Goal: Information Seeking & Learning: Check status

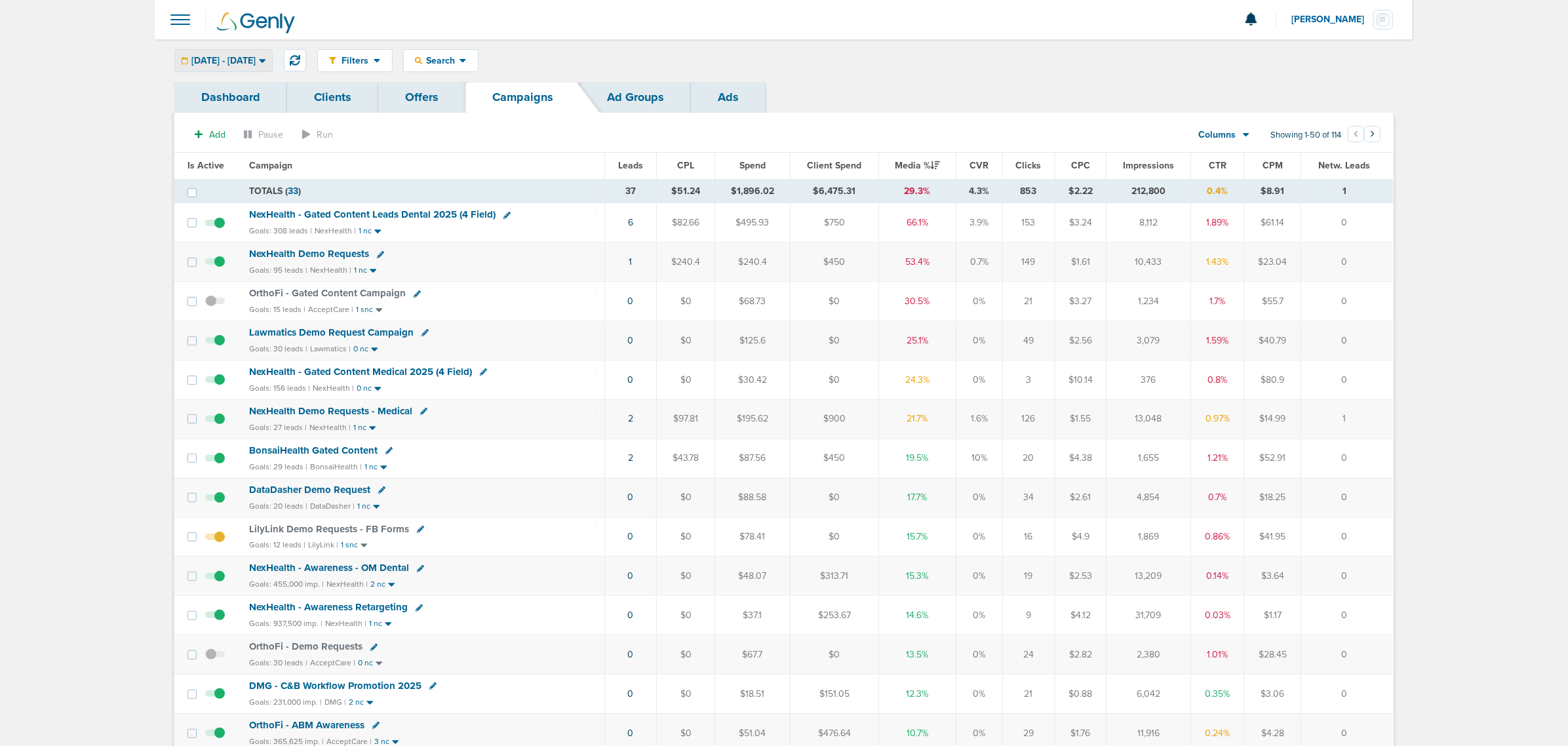
click at [255, 63] on span "10.13.2025 - 10.13.2025" at bounding box center [223, 61] width 64 height 9
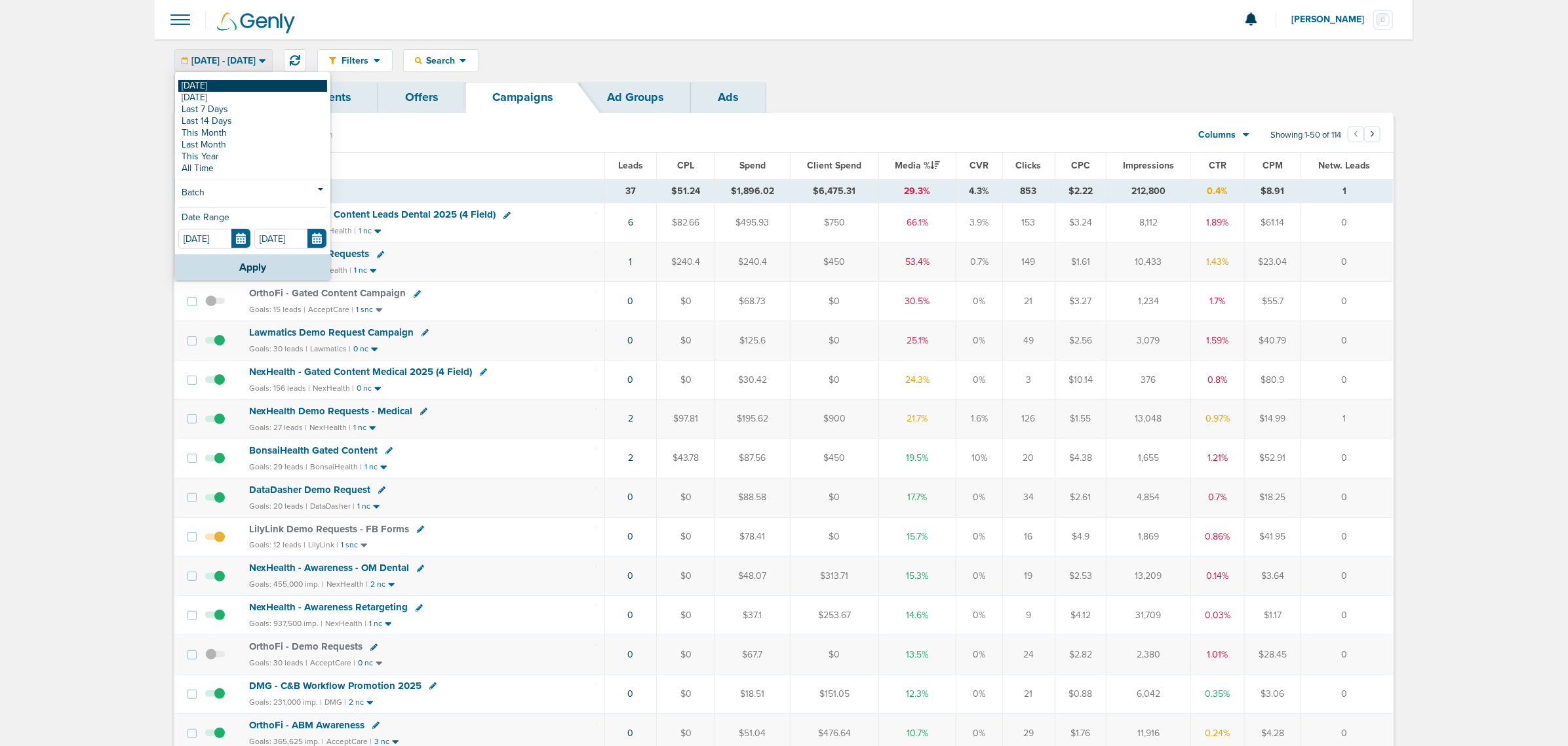
click at [231, 89] on link "[DATE]" at bounding box center [253, 85] width 149 height 12
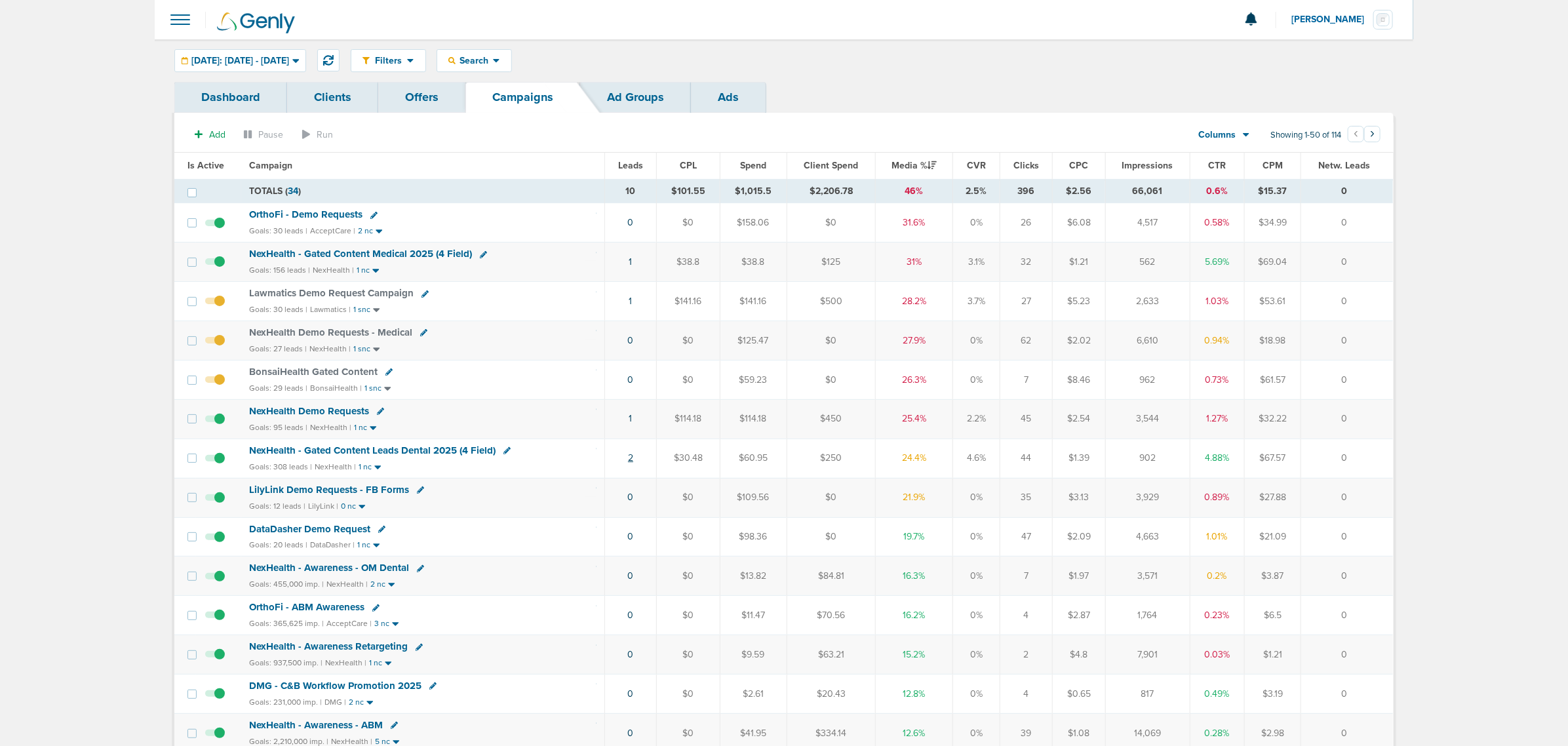
click at [631, 460] on link "2" at bounding box center [631, 458] width 5 height 11
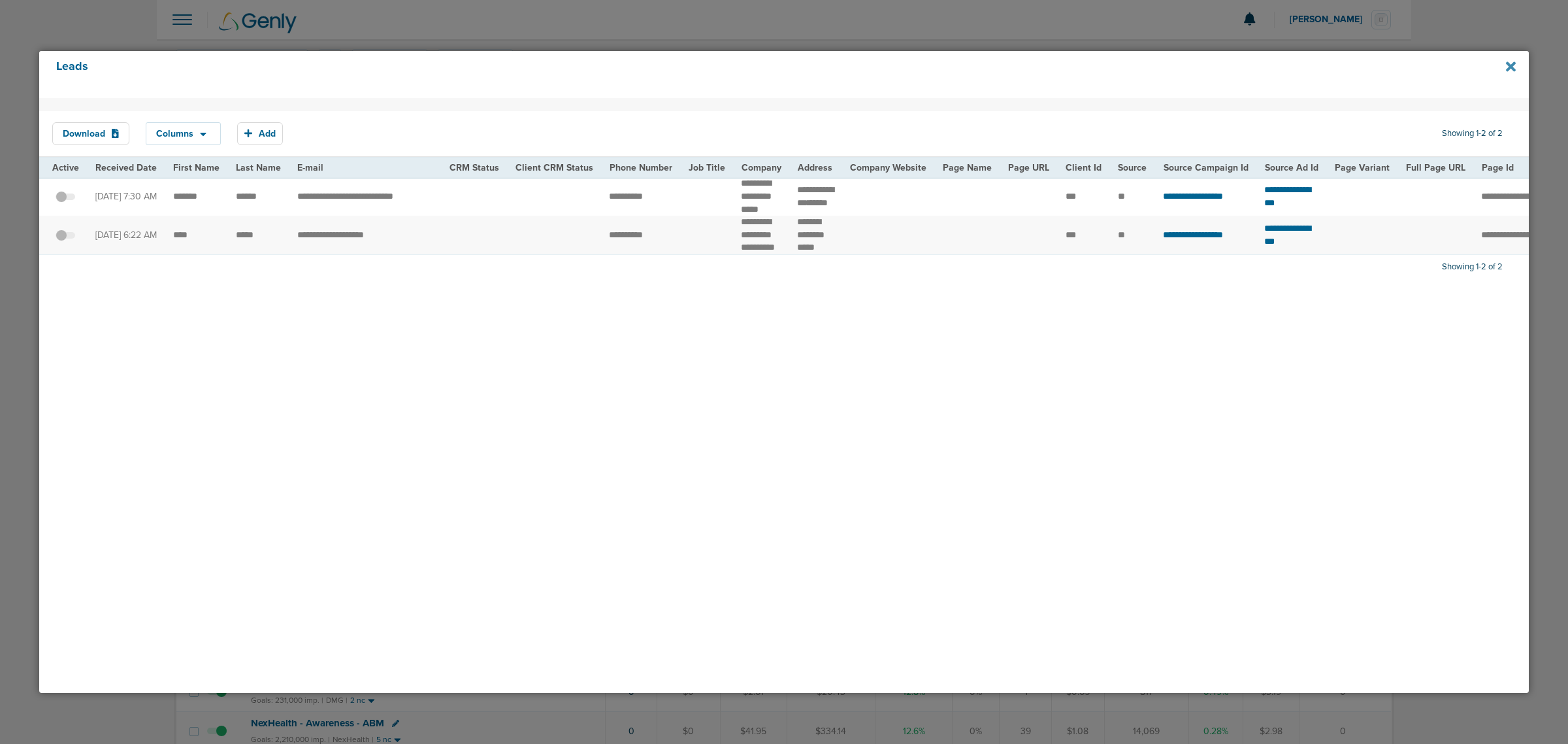
click at [1514, 66] on icon at bounding box center [1511, 66] width 10 height 14
click at [1512, 66] on icon at bounding box center [1511, 66] width 10 height 10
click at [1510, 67] on icon at bounding box center [1511, 66] width 10 height 10
click at [617, 18] on div at bounding box center [784, 372] width 1568 height 744
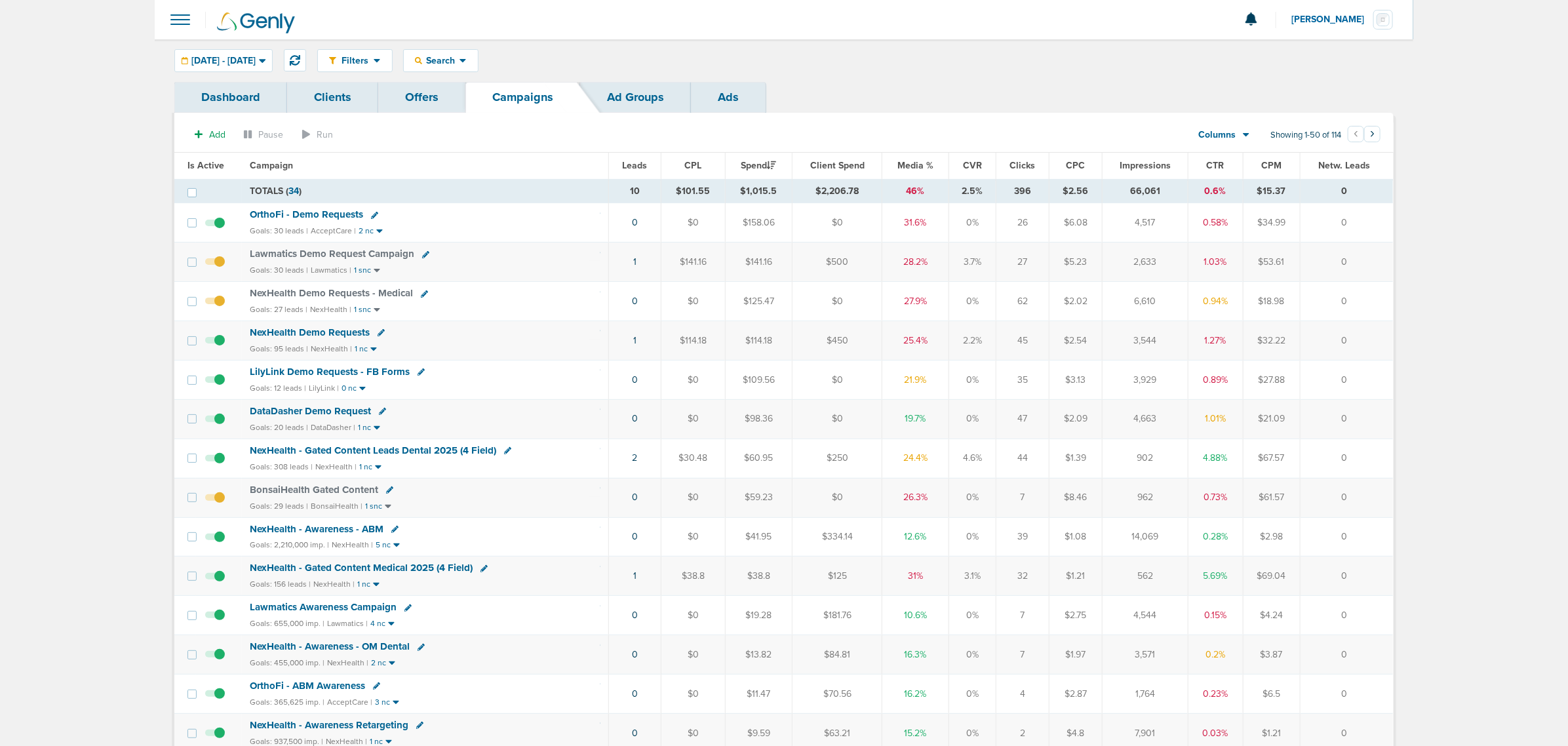
click at [346, 371] on span "LilyLink Demo Requests - FB Forms" at bounding box center [330, 371] width 160 height 12
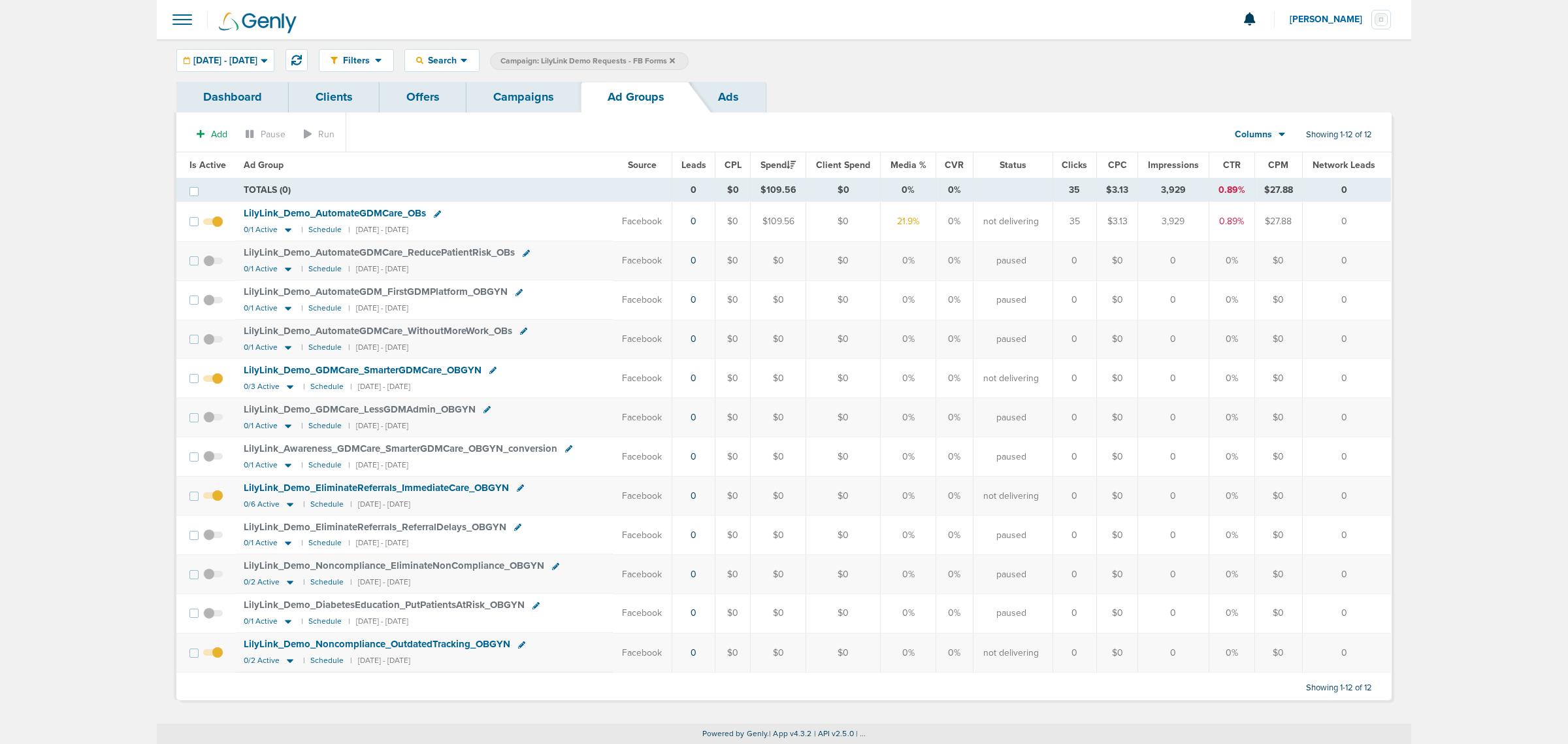
click at [518, 99] on link "Campaigns" at bounding box center [524, 97] width 114 height 31
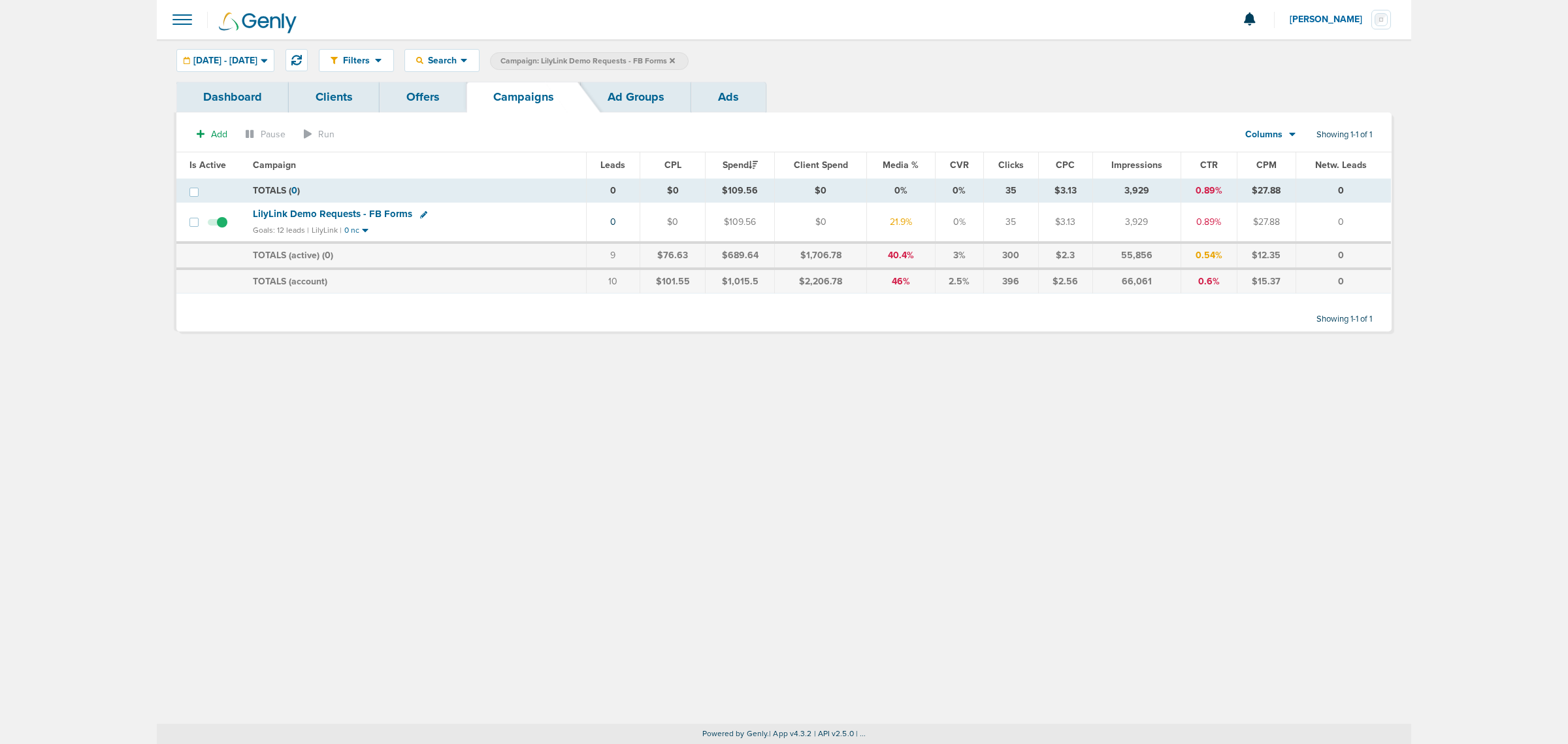
click at [675, 59] on icon at bounding box center [672, 61] width 5 height 8
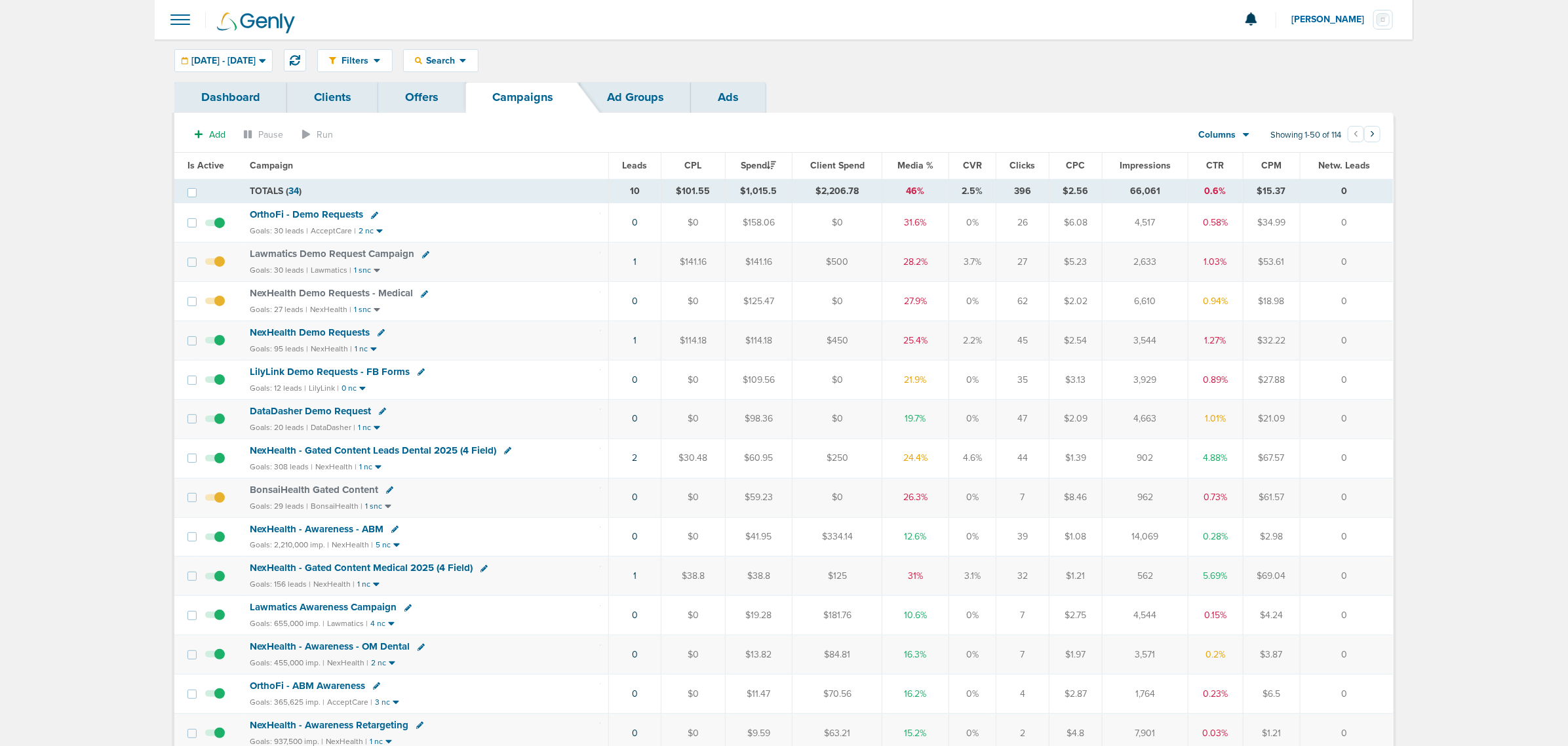
click at [918, 169] on span "Media %" at bounding box center [915, 165] width 36 height 11
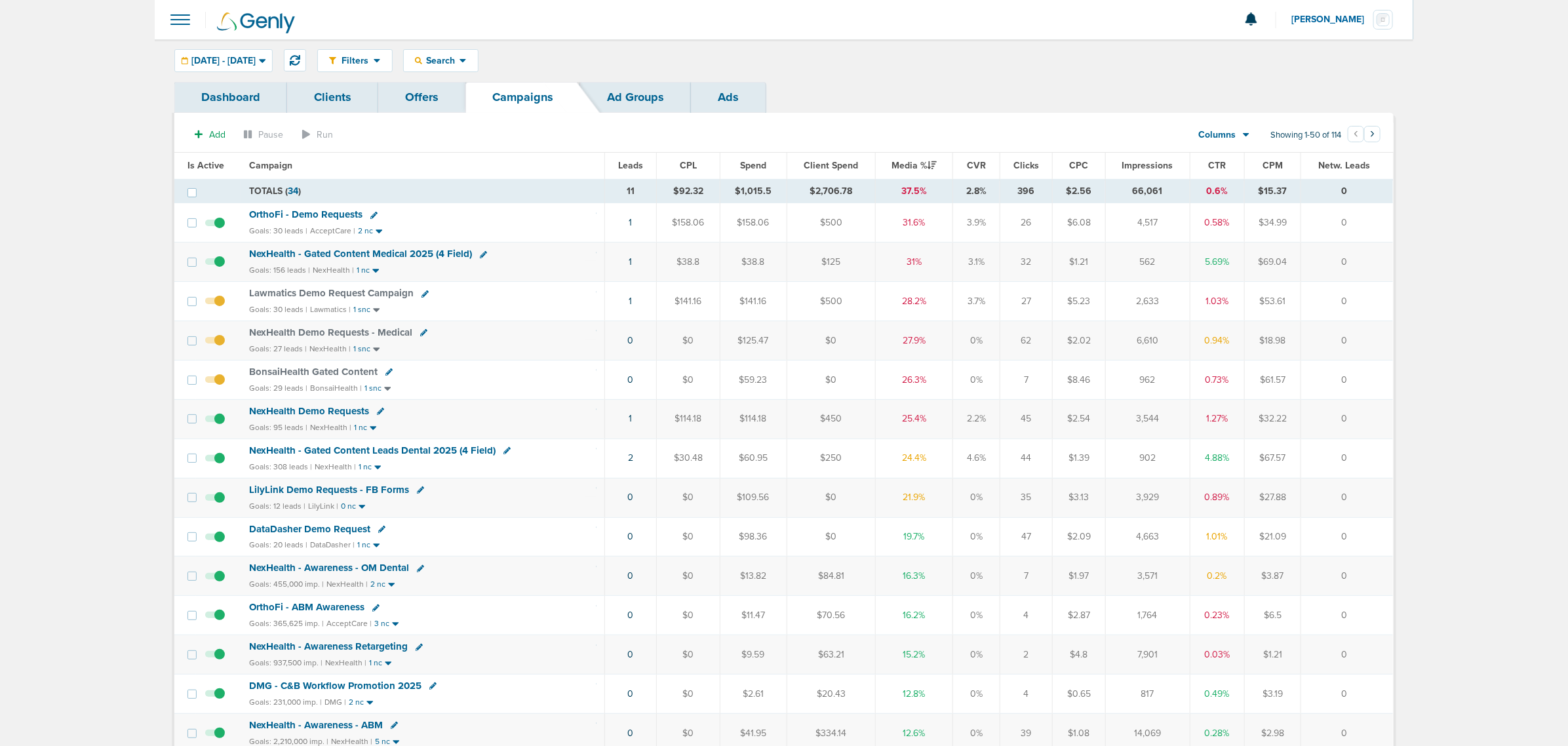
click at [633, 300] on td "1" at bounding box center [631, 302] width 52 height 40
click at [630, 304] on link "1" at bounding box center [631, 301] width 3 height 11
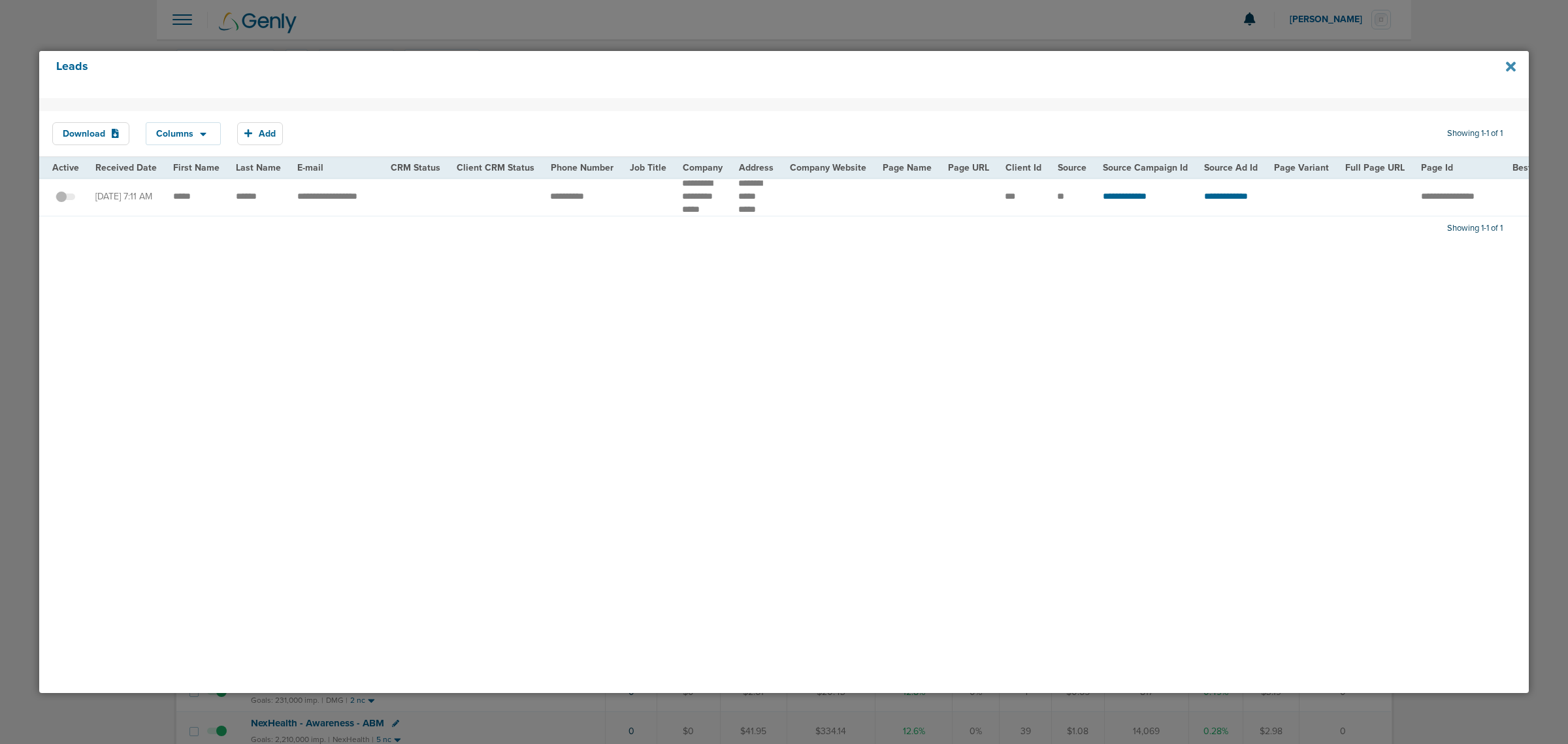
click at [1511, 66] on icon at bounding box center [1511, 66] width 10 height 10
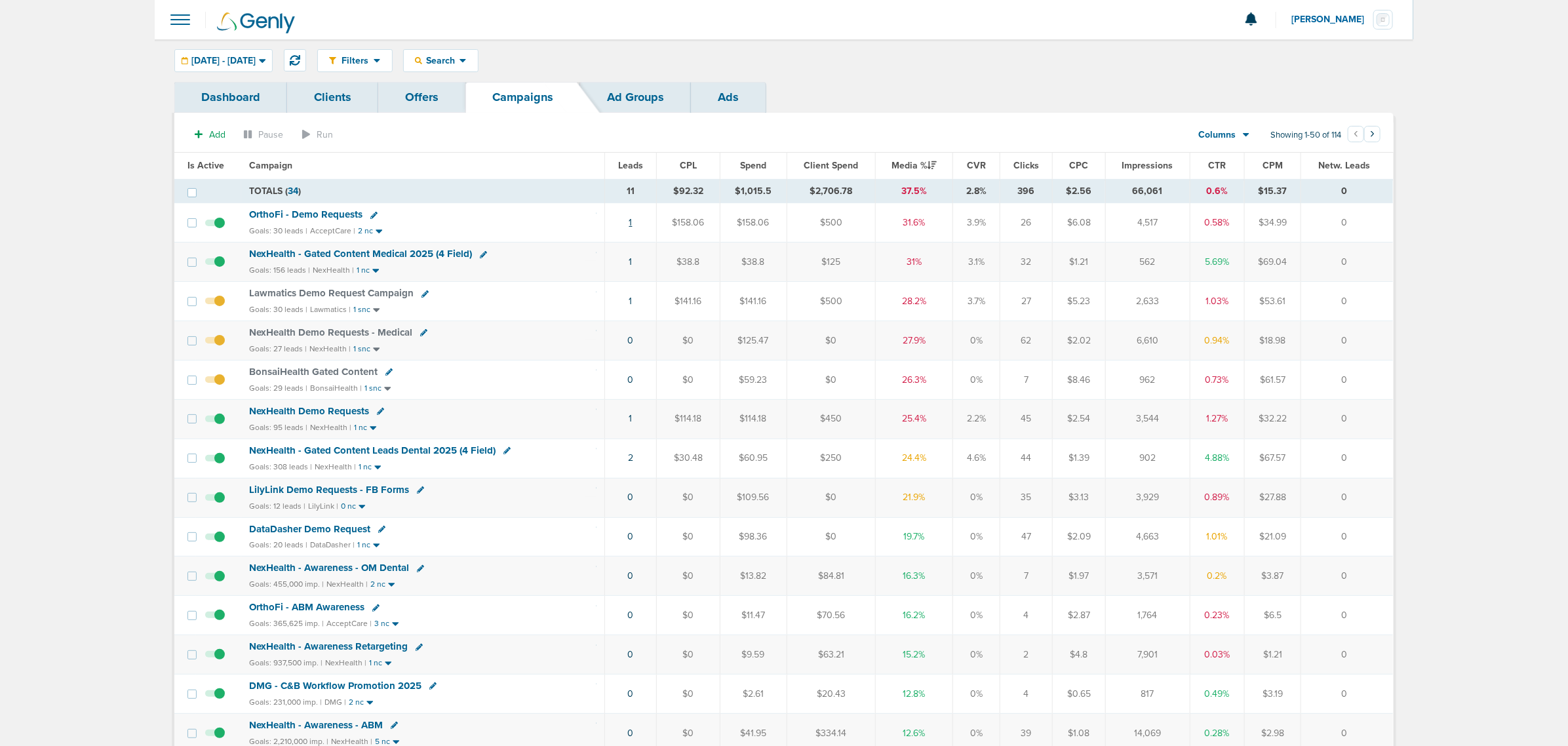
click at [631, 222] on link "1" at bounding box center [631, 223] width 3 height 11
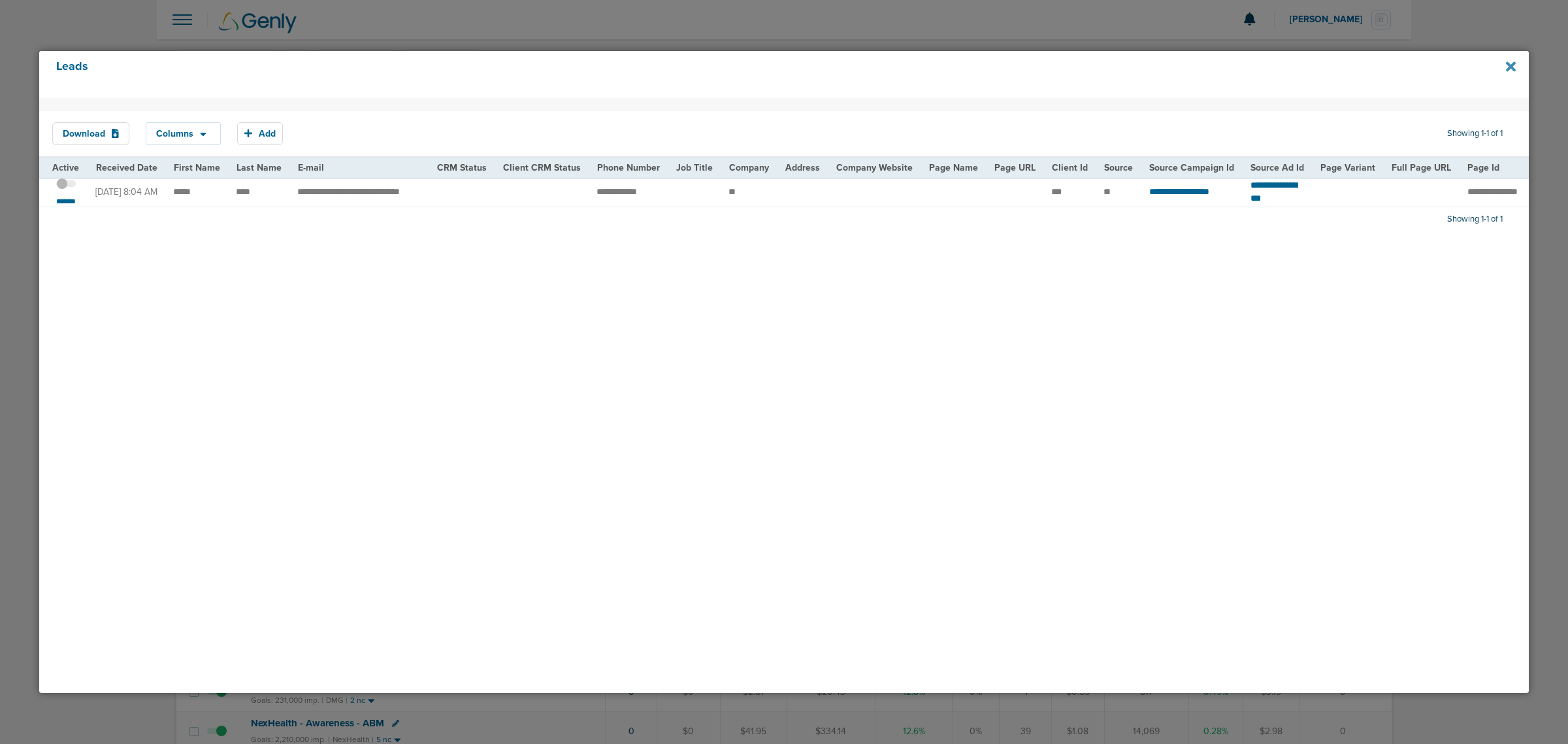
click at [1513, 65] on icon at bounding box center [1511, 66] width 10 height 10
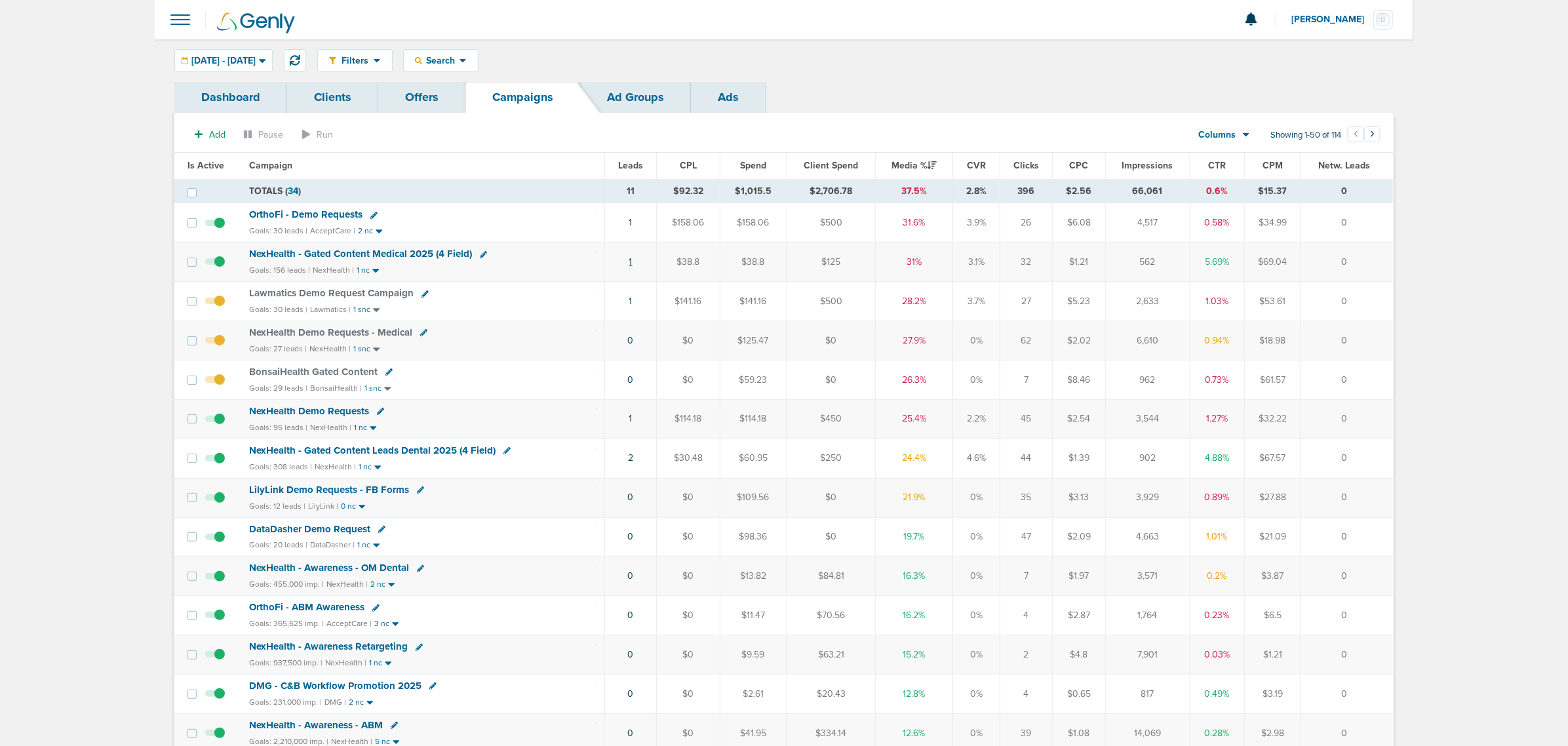
click at [631, 263] on link "1" at bounding box center [631, 261] width 3 height 11
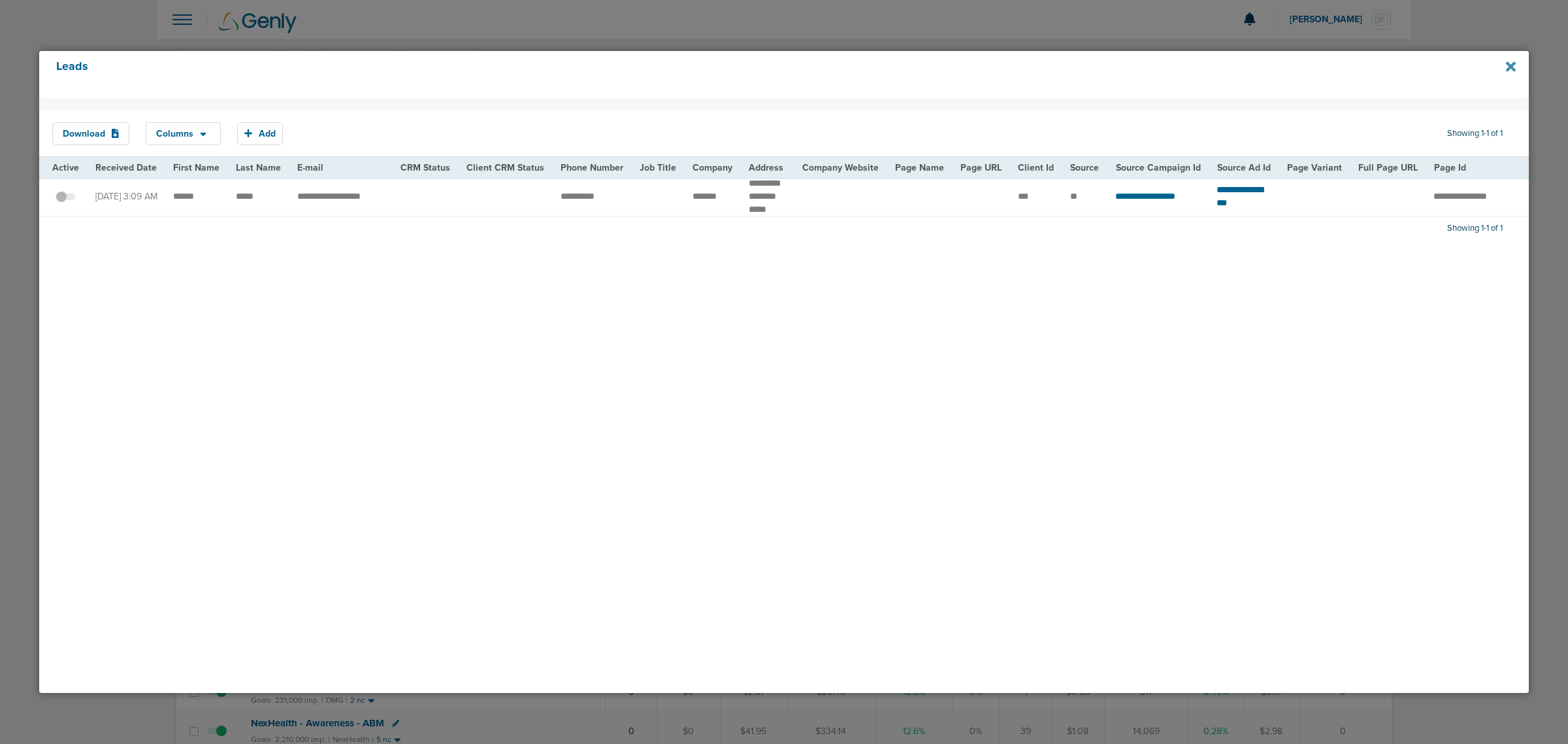
click at [1511, 67] on icon at bounding box center [1511, 66] width 10 height 10
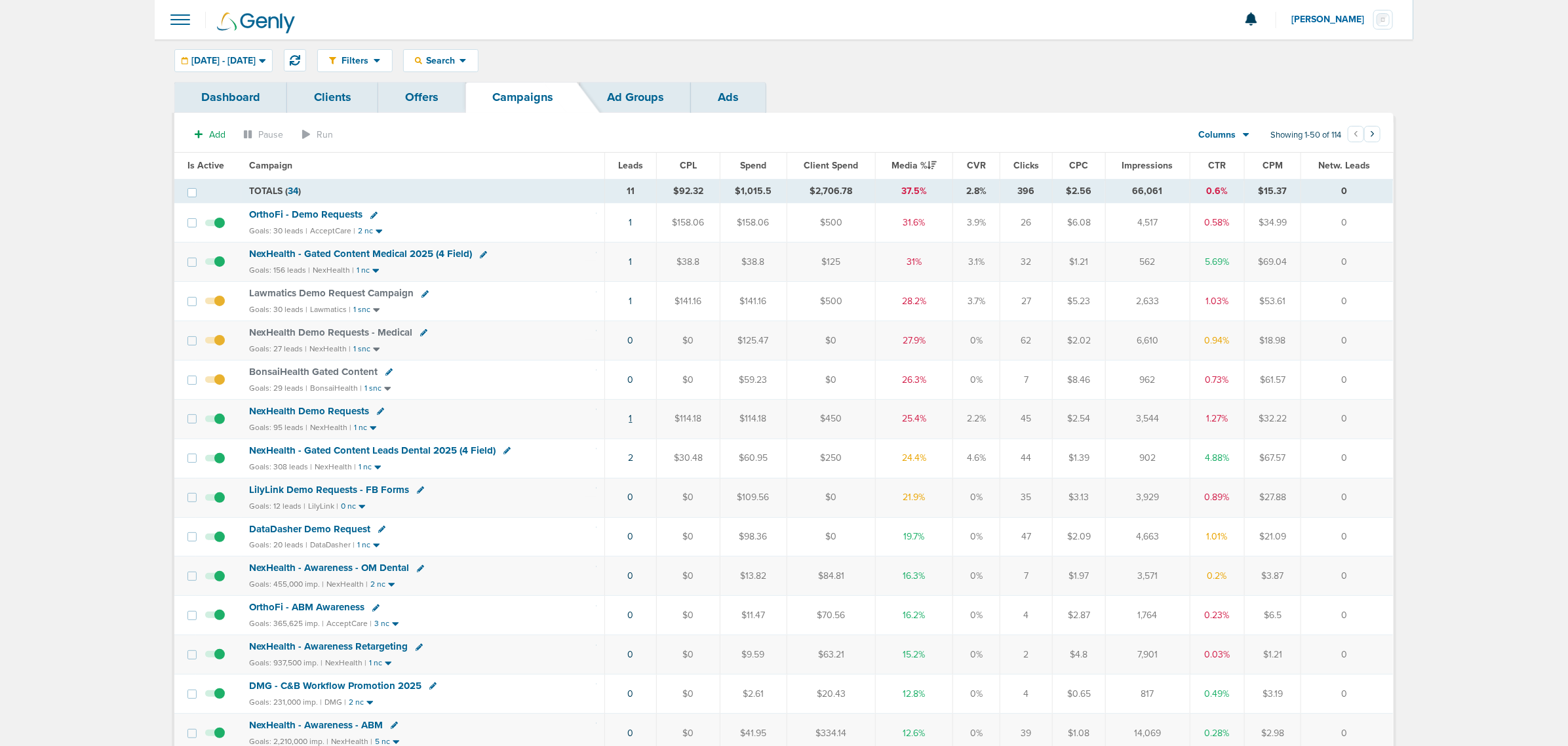
click at [631, 423] on link "1" at bounding box center [631, 418] width 3 height 11
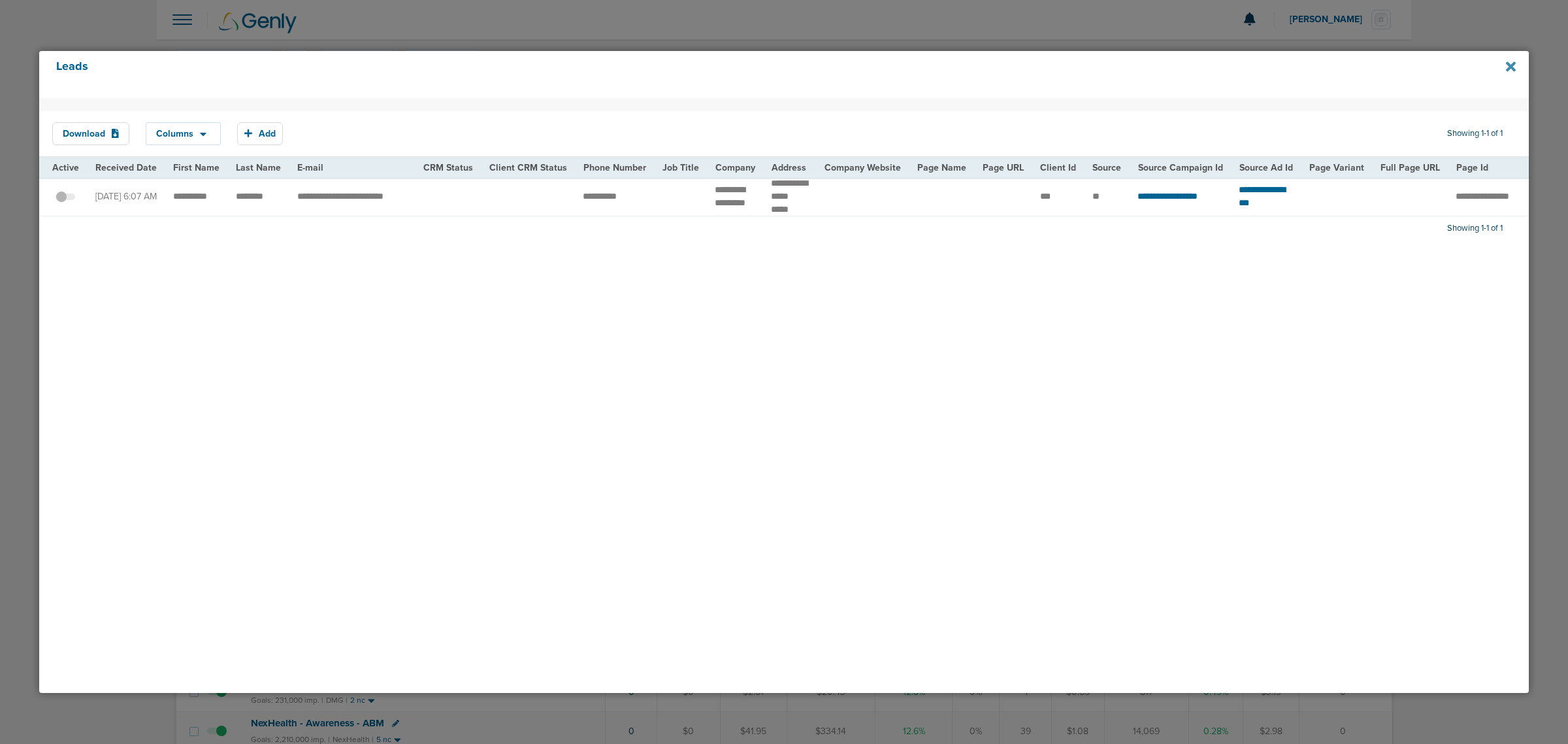
click at [1514, 63] on icon at bounding box center [1511, 66] width 10 height 10
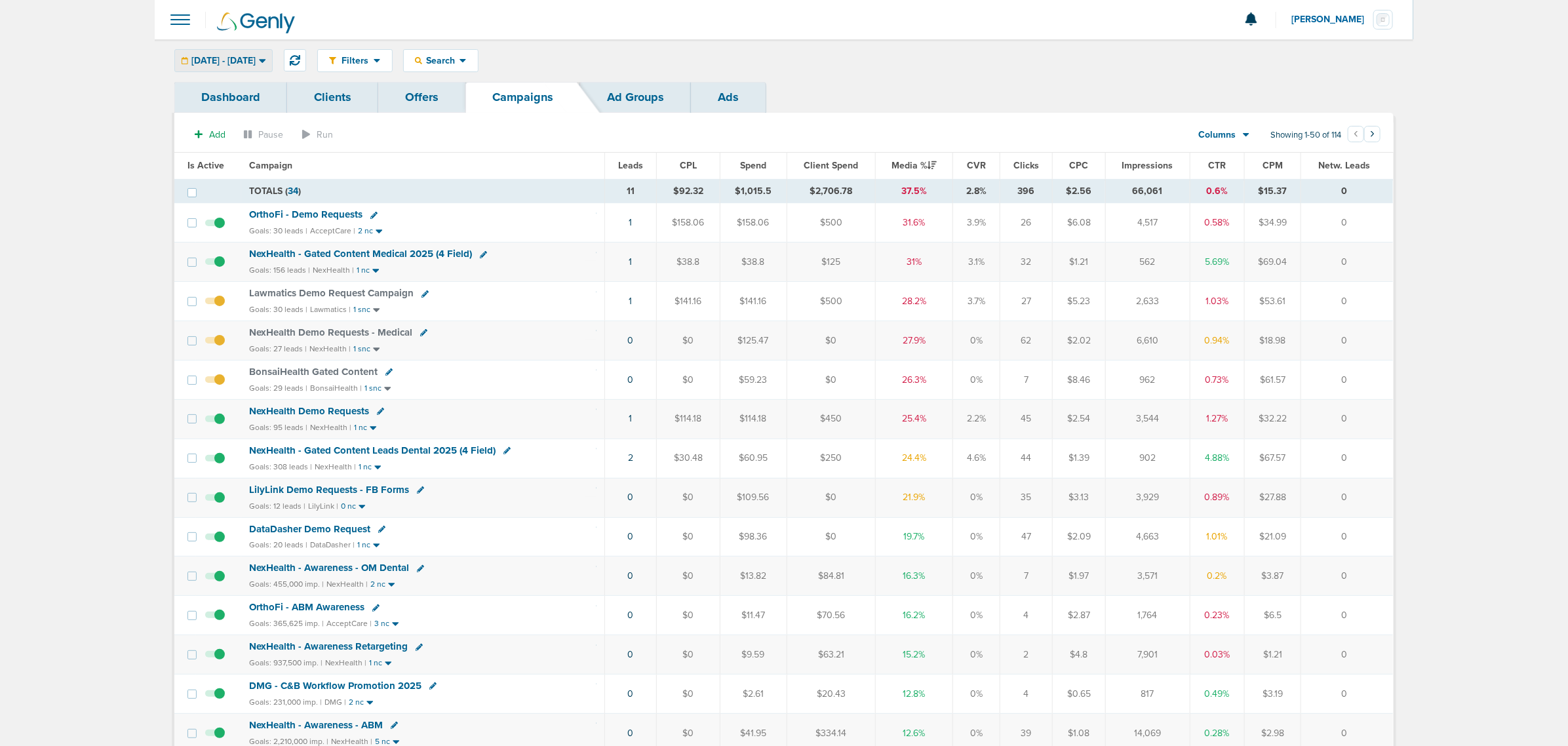
click at [255, 57] on span "[DATE] - [DATE]" at bounding box center [223, 61] width 64 height 9
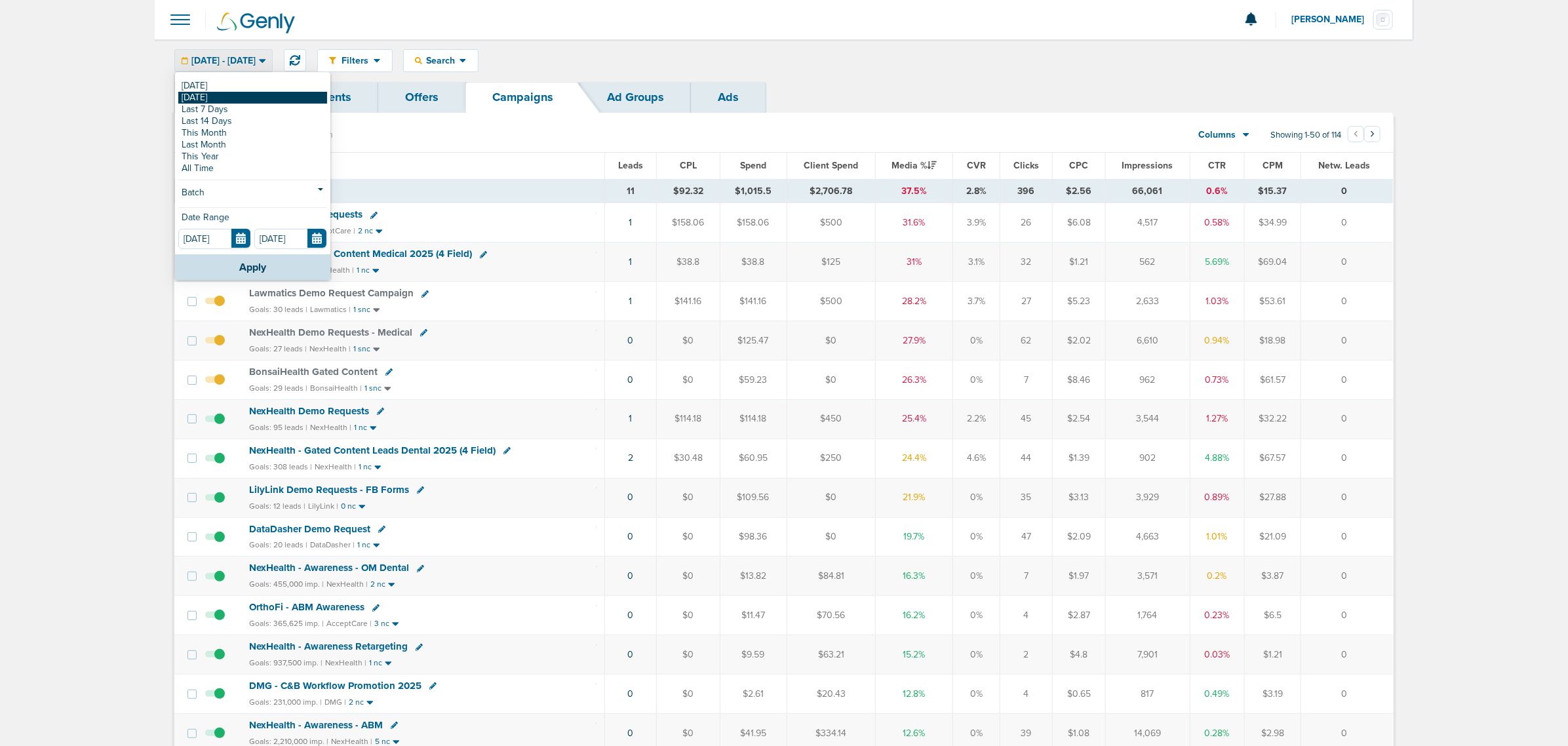
click at [251, 100] on link "[DATE]" at bounding box center [253, 97] width 149 height 12
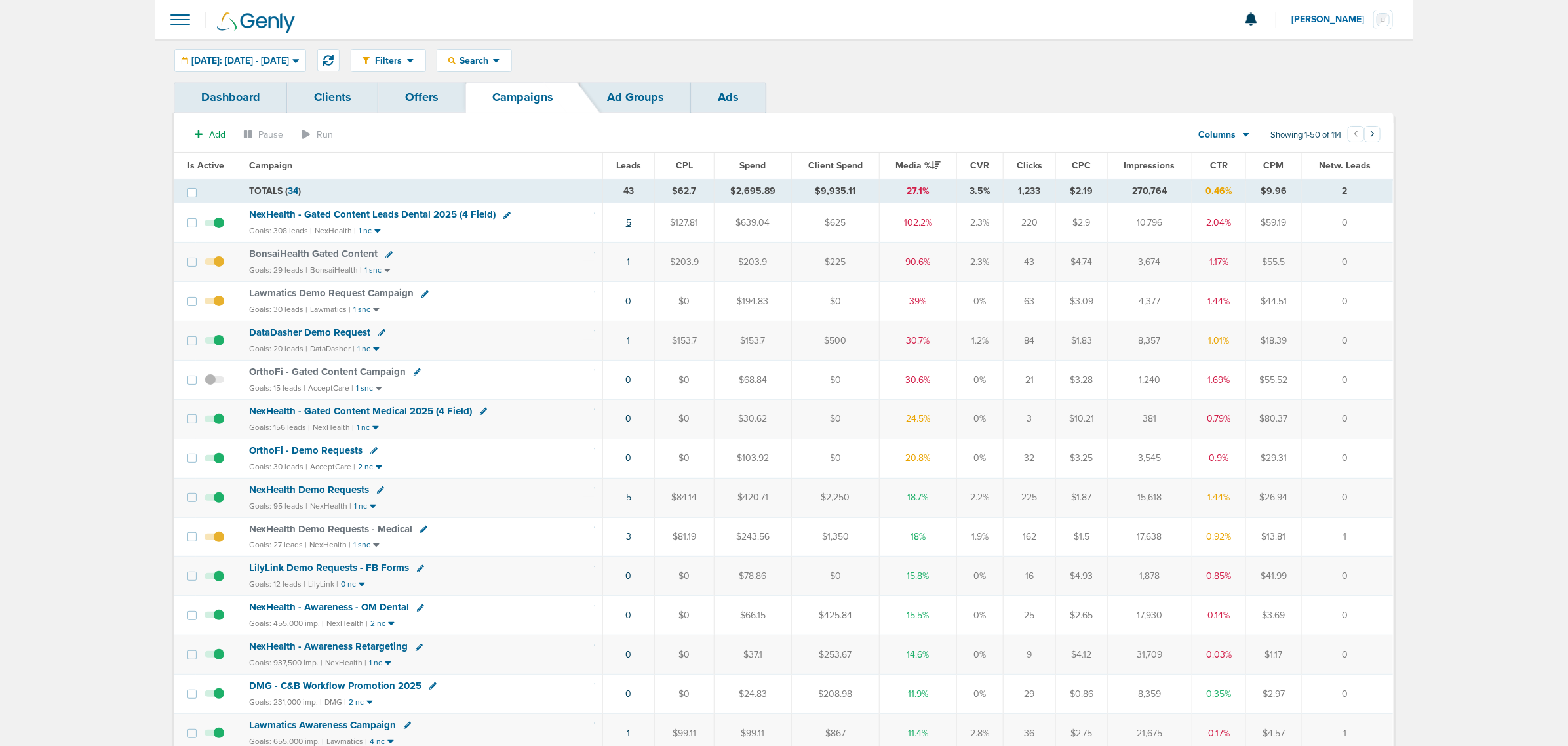
click at [628, 223] on link "5" at bounding box center [629, 223] width 5 height 11
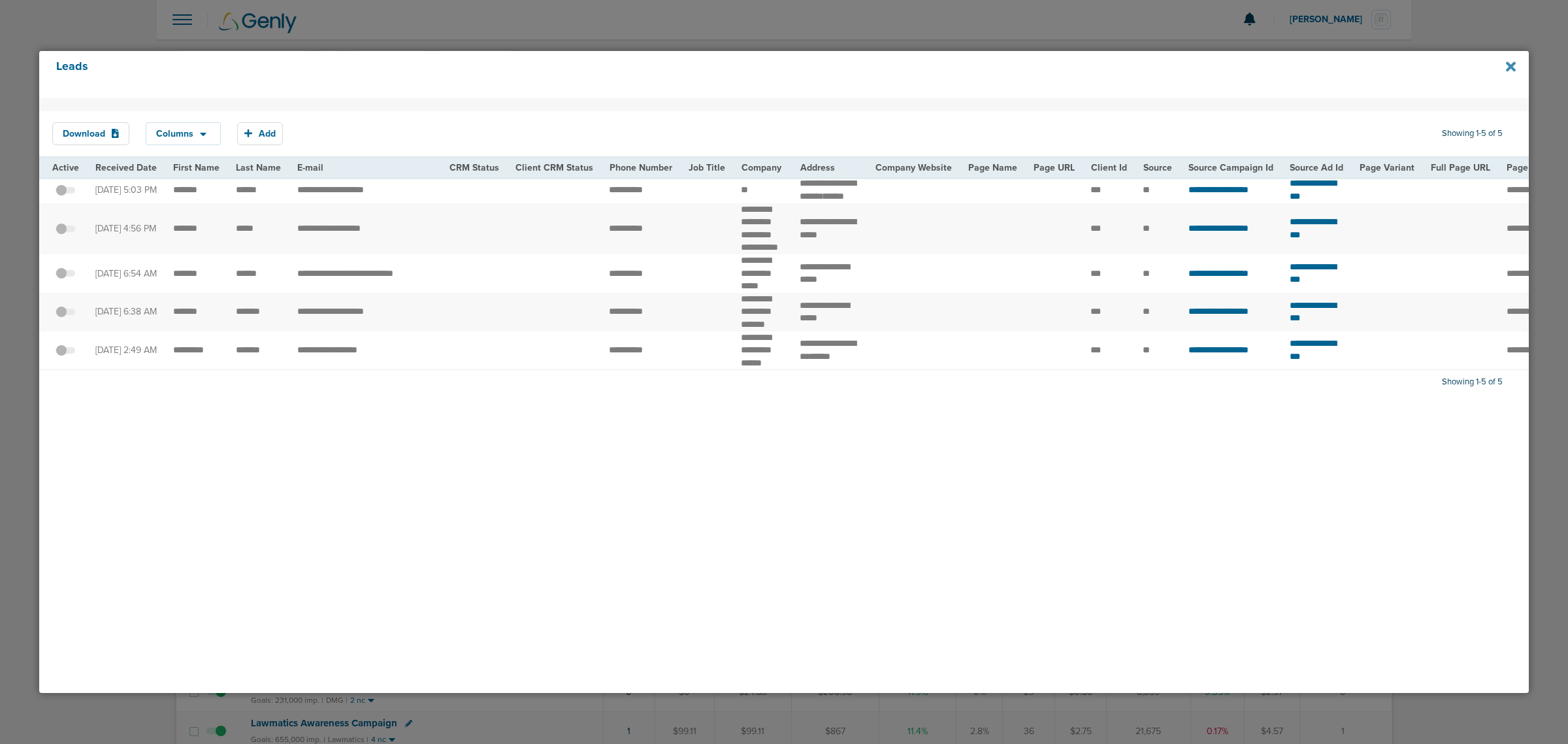
click at [1513, 69] on icon at bounding box center [1511, 66] width 10 height 14
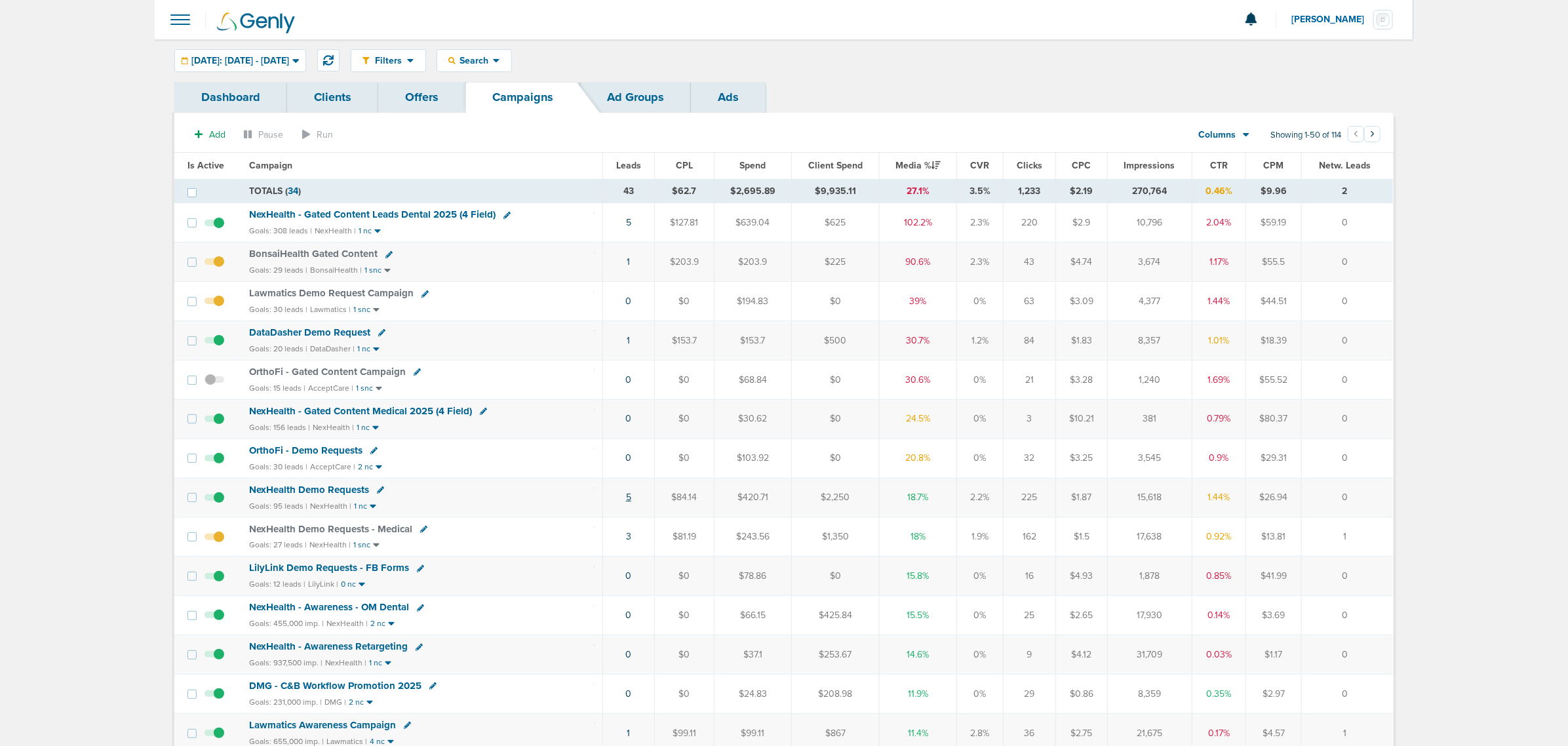
click at [630, 500] on link "5" at bounding box center [629, 497] width 5 height 11
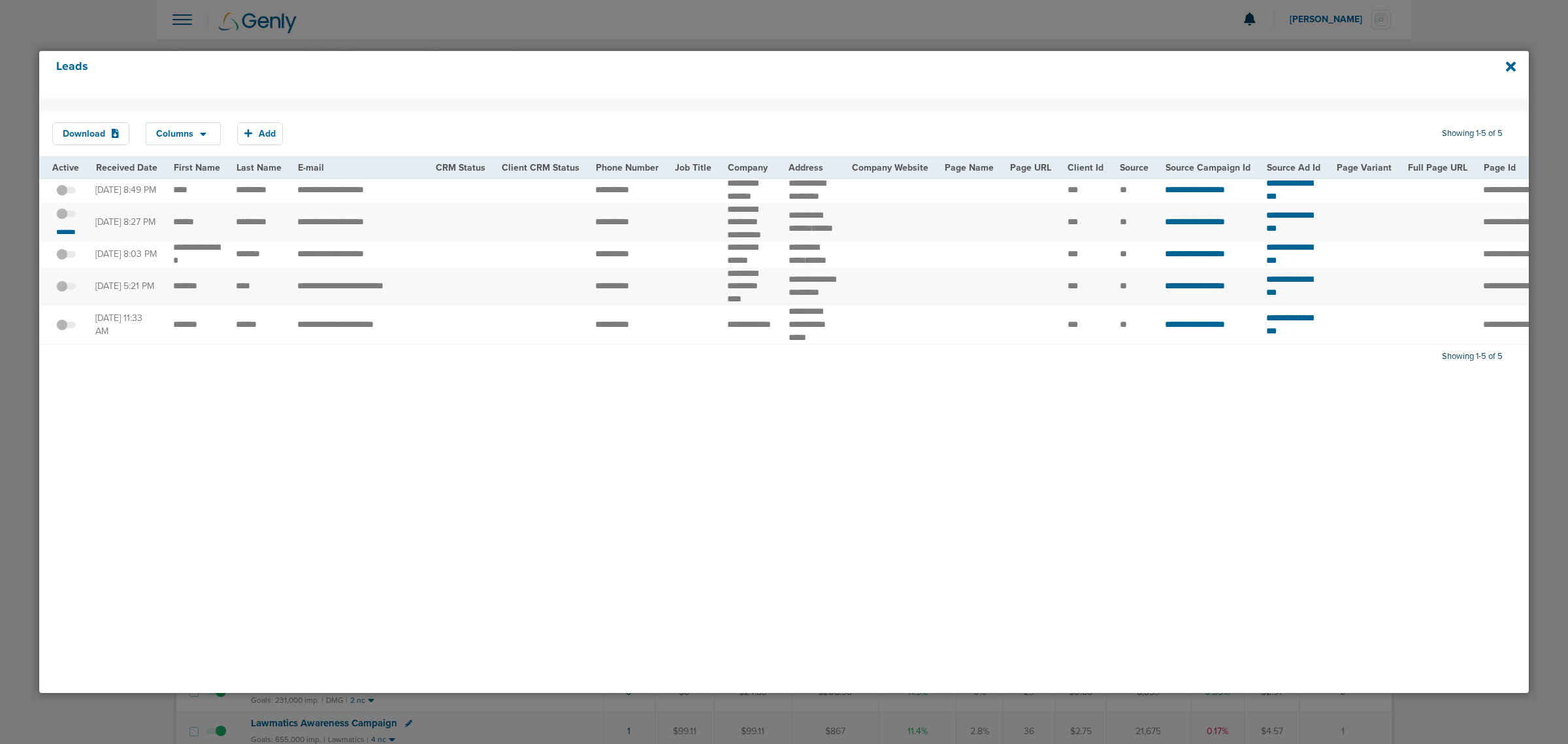
click at [70, 221] on span at bounding box center [66, 221] width 20 height 0
click at [66, 216] on input "checkbox" at bounding box center [66, 216] width 0 height 0
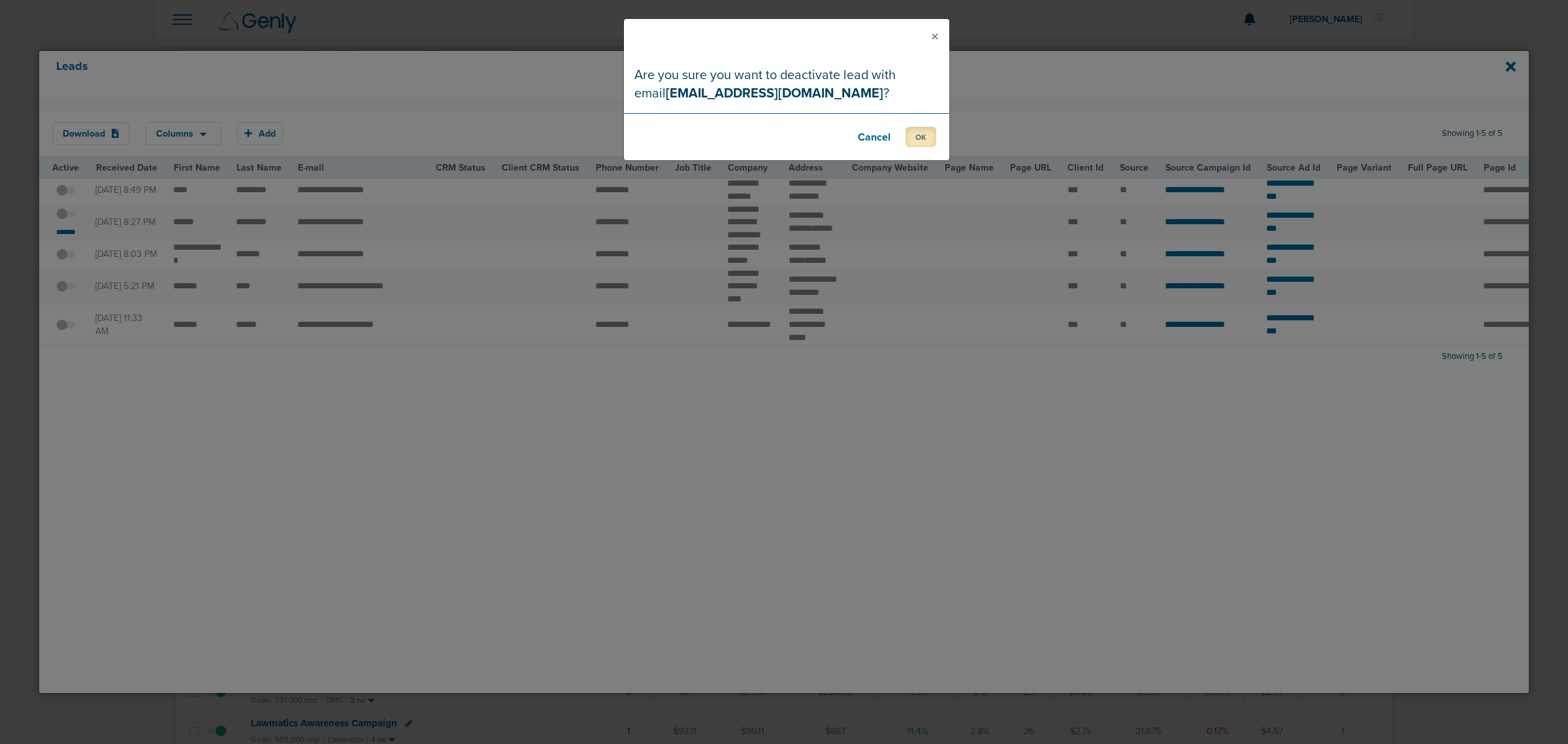
click at [920, 138] on button "OK" at bounding box center [921, 137] width 31 height 20
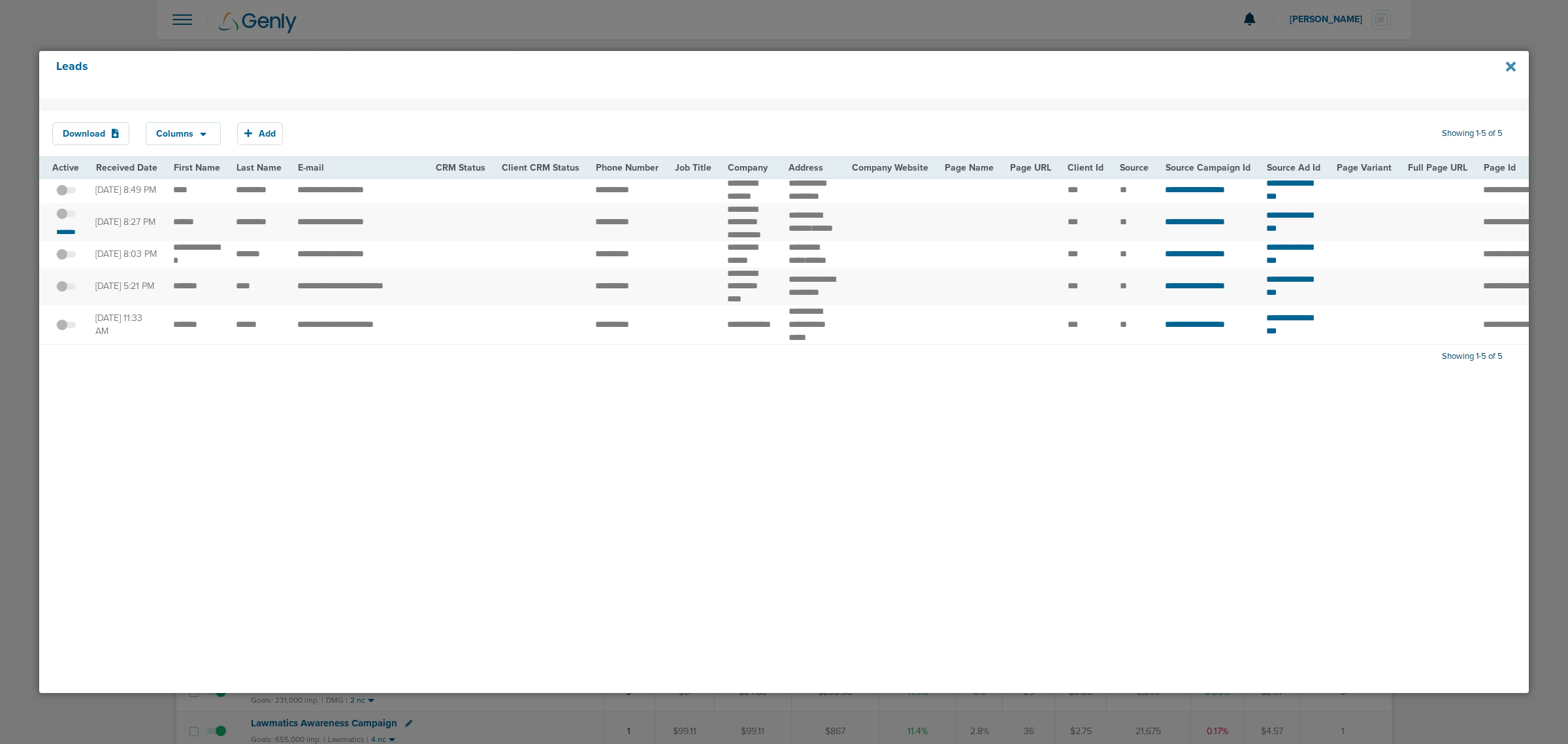
click at [1510, 63] on icon at bounding box center [1511, 66] width 10 height 14
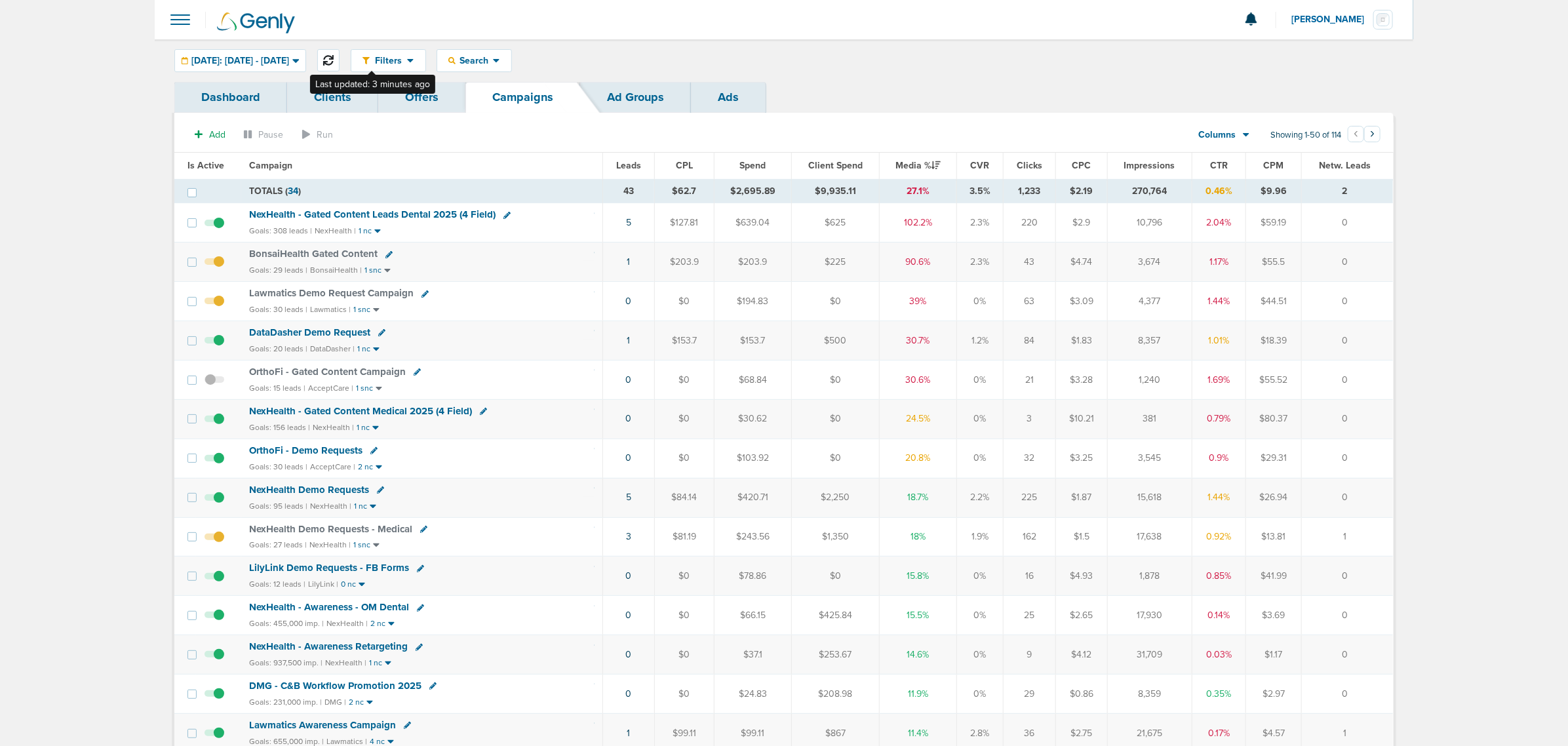
click at [339, 56] on button at bounding box center [328, 60] width 23 height 23
click at [627, 541] on link "3" at bounding box center [629, 536] width 5 height 11
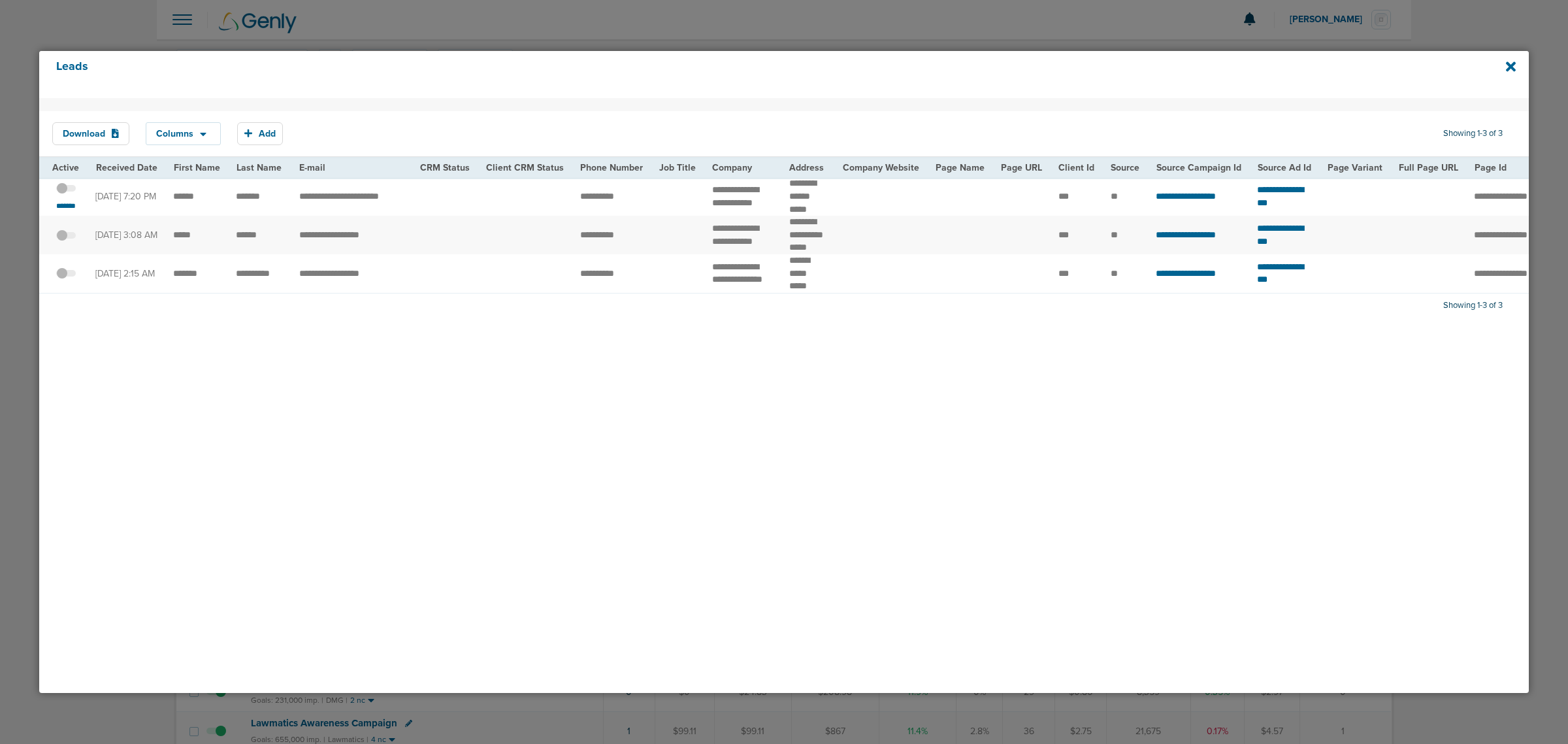
click at [69, 195] on span at bounding box center [66, 195] width 20 height 0
click at [66, 190] on input "checkbox" at bounding box center [66, 190] width 0 height 0
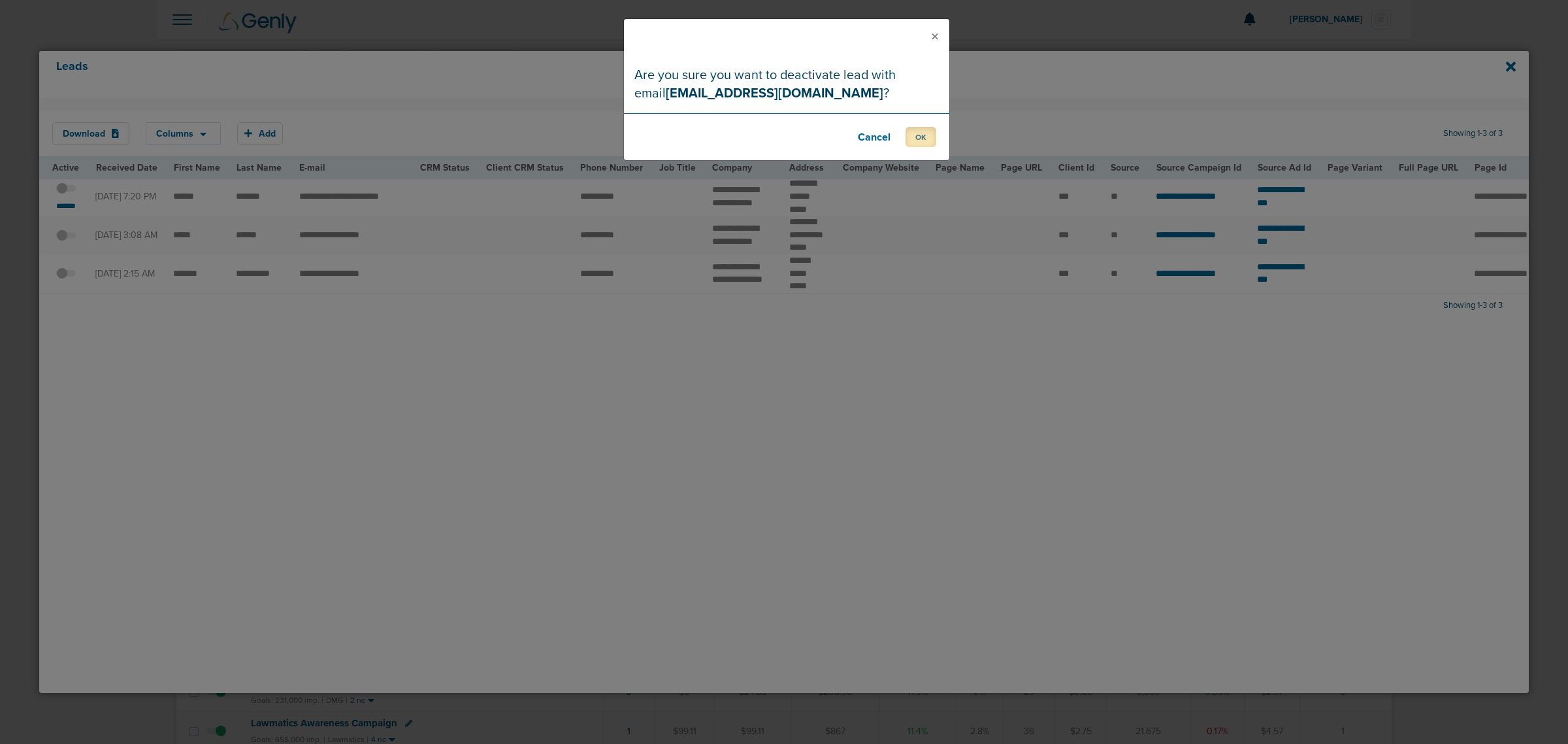
click at [924, 135] on button "OK" at bounding box center [921, 137] width 31 height 20
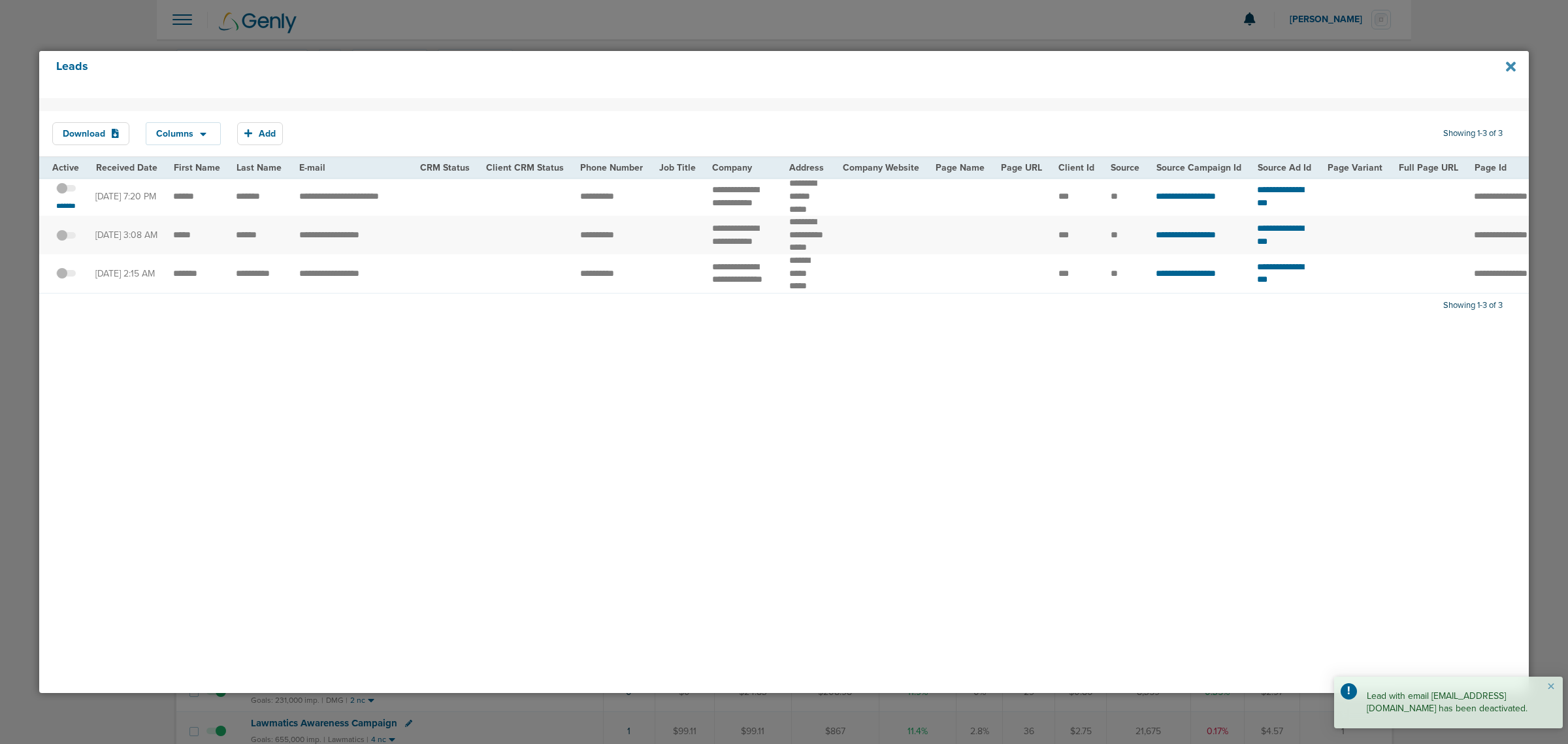
click at [1510, 59] on icon at bounding box center [1511, 66] width 10 height 14
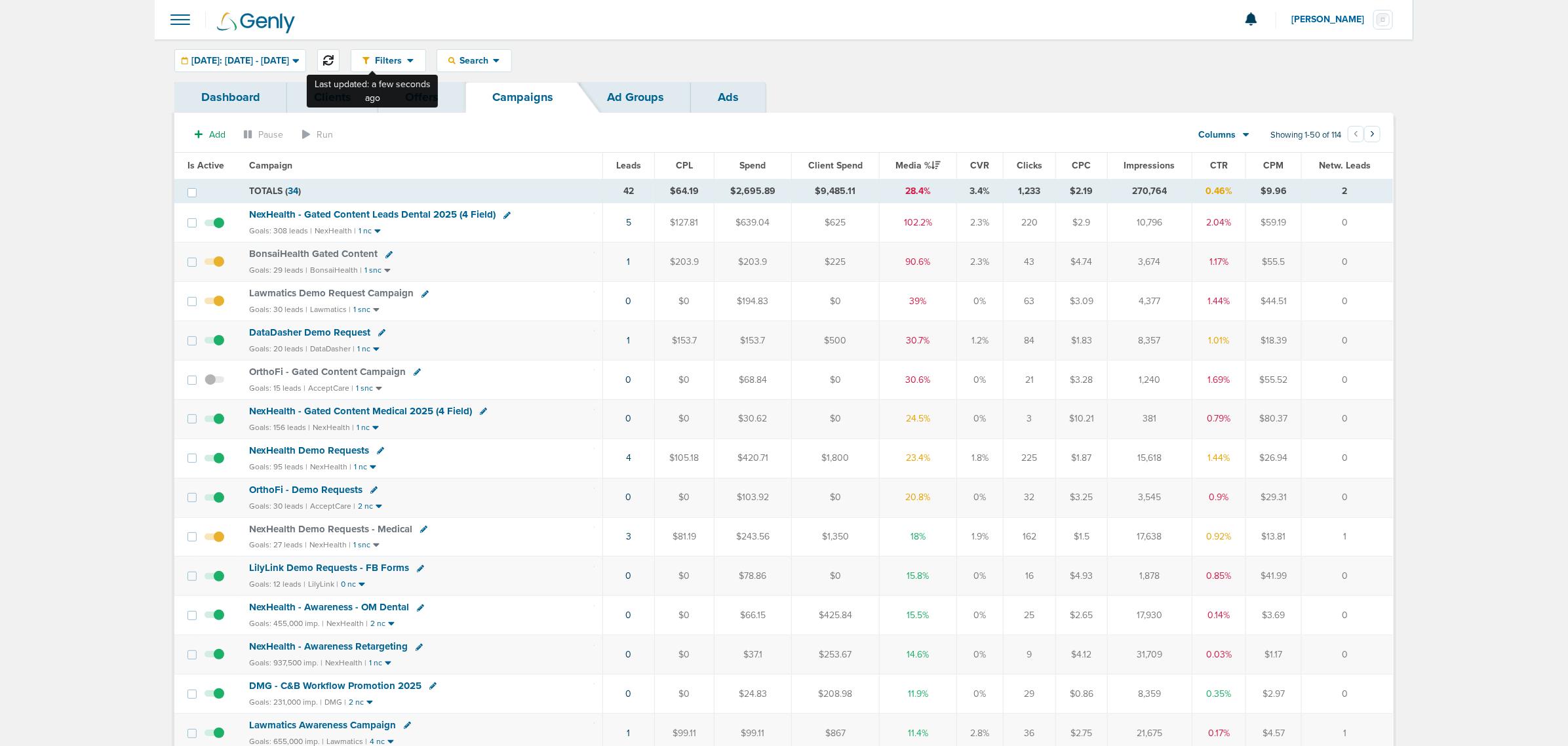
click at [339, 63] on button at bounding box center [328, 60] width 23 height 23
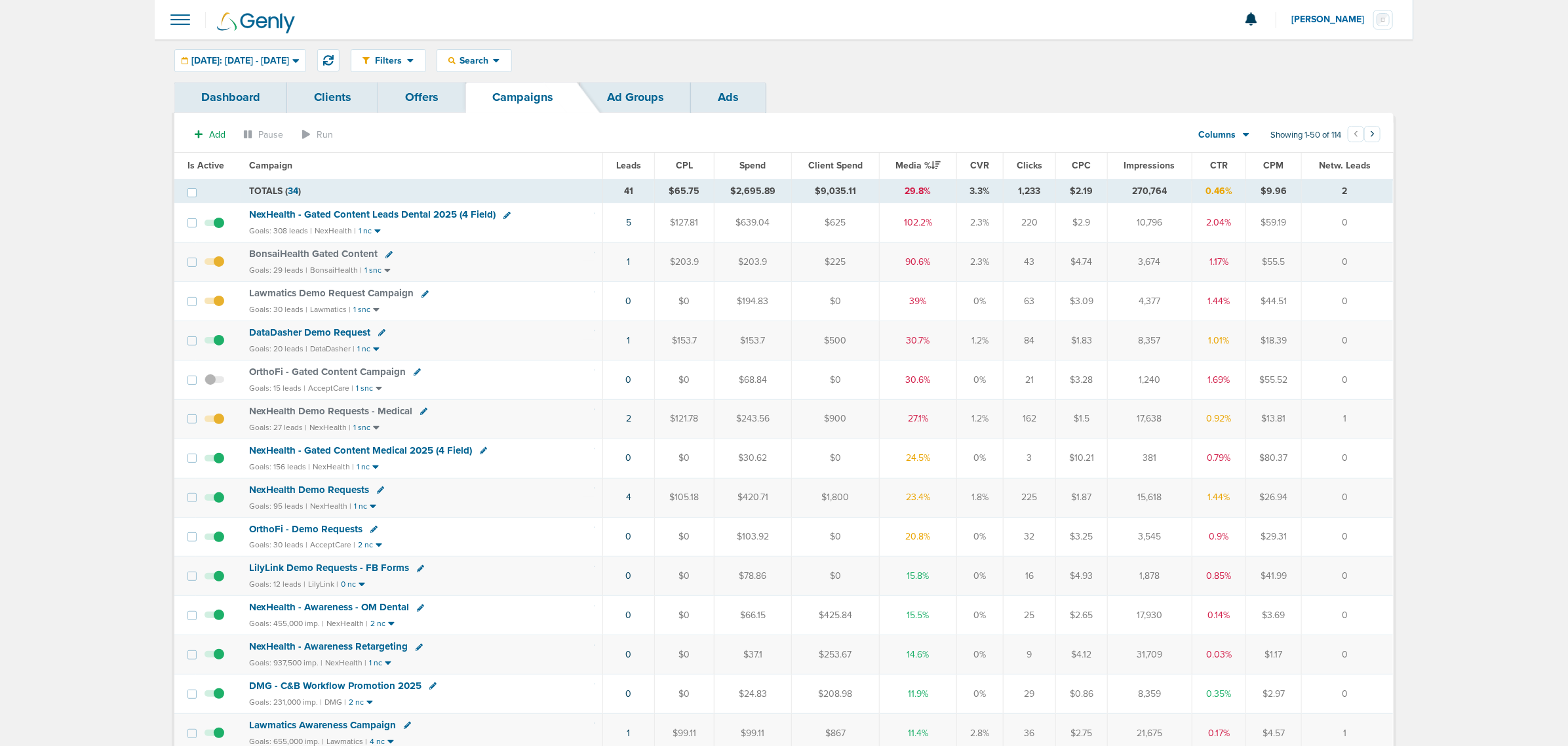
click at [565, 68] on div "Filters Active Only Settings Status Active Inactive Objectives MQL SQL Traffic …" at bounding box center [872, 61] width 1043 height 23
click at [493, 59] on span "Search" at bounding box center [474, 61] width 38 height 11
click at [532, 104] on link "Client" at bounding box center [504, 103] width 136 height 16
type input "nex"
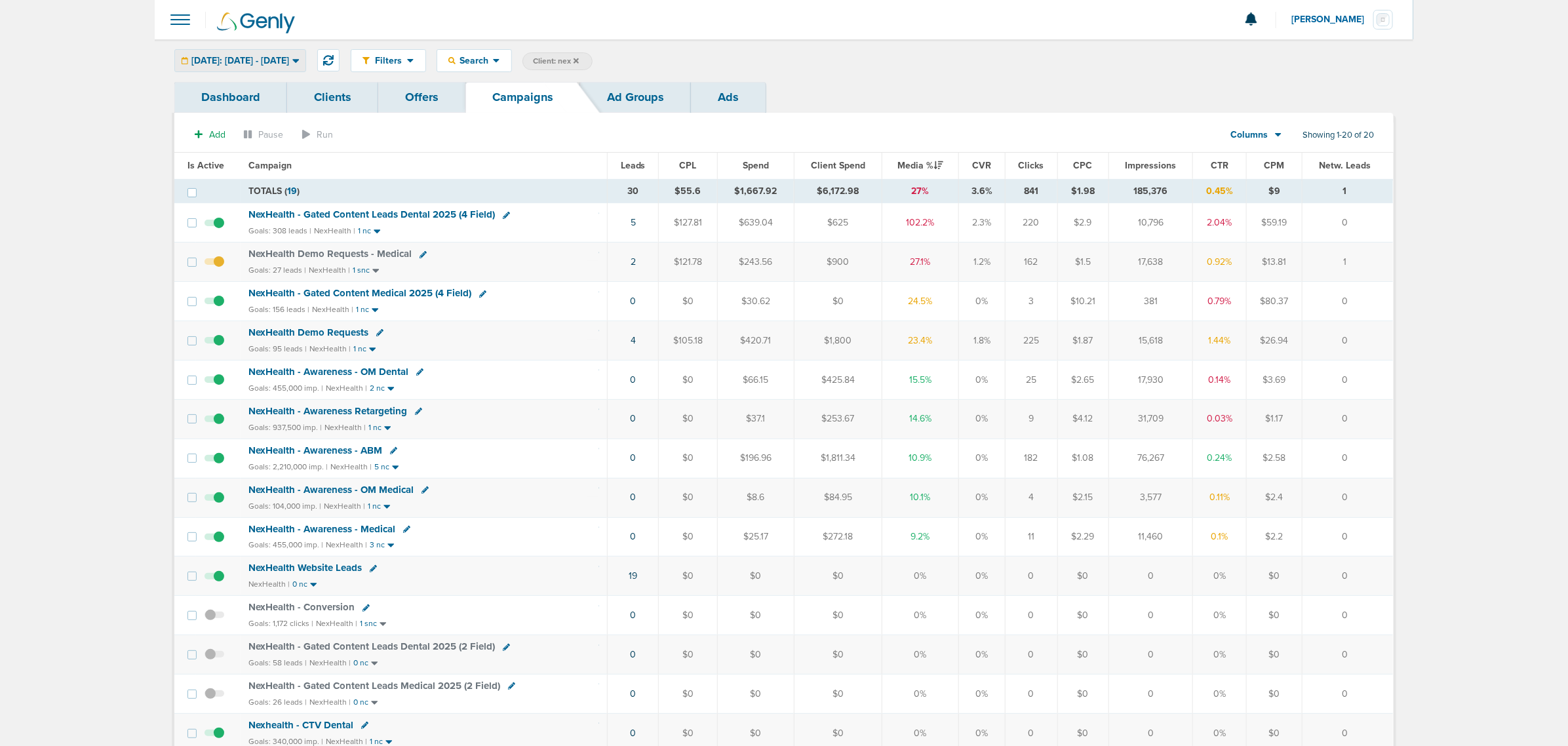
click at [218, 57] on span "[DATE]: [DATE] - [DATE]" at bounding box center [240, 61] width 98 height 9
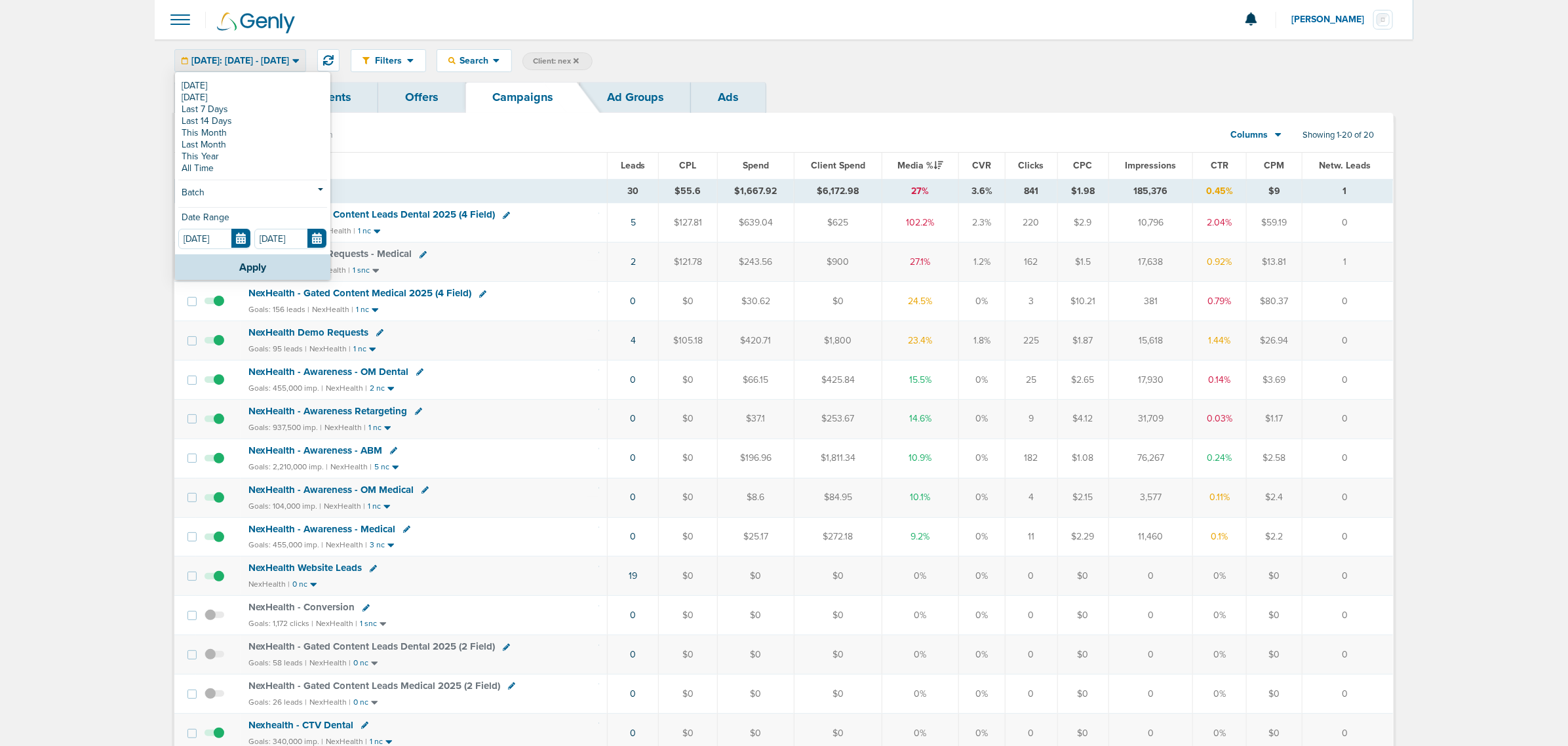
click at [237, 184] on div "[DATE] [DATE] Last 7 Days Last 14 Days This Month Last Month This Year All Time…" at bounding box center [253, 164] width 156 height 181
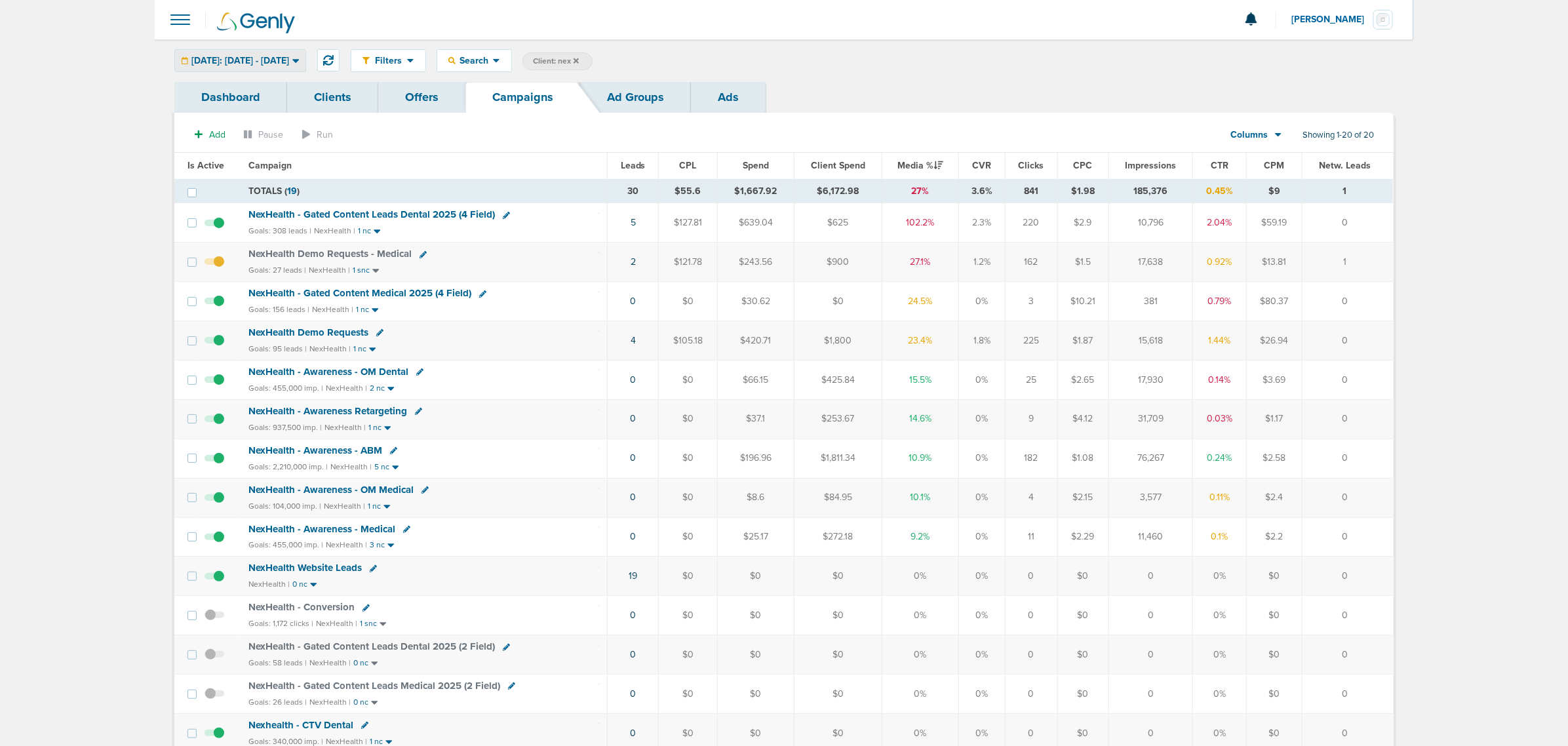
click at [255, 66] on div "[DATE]: [DATE] - [DATE]" at bounding box center [240, 61] width 130 height 22
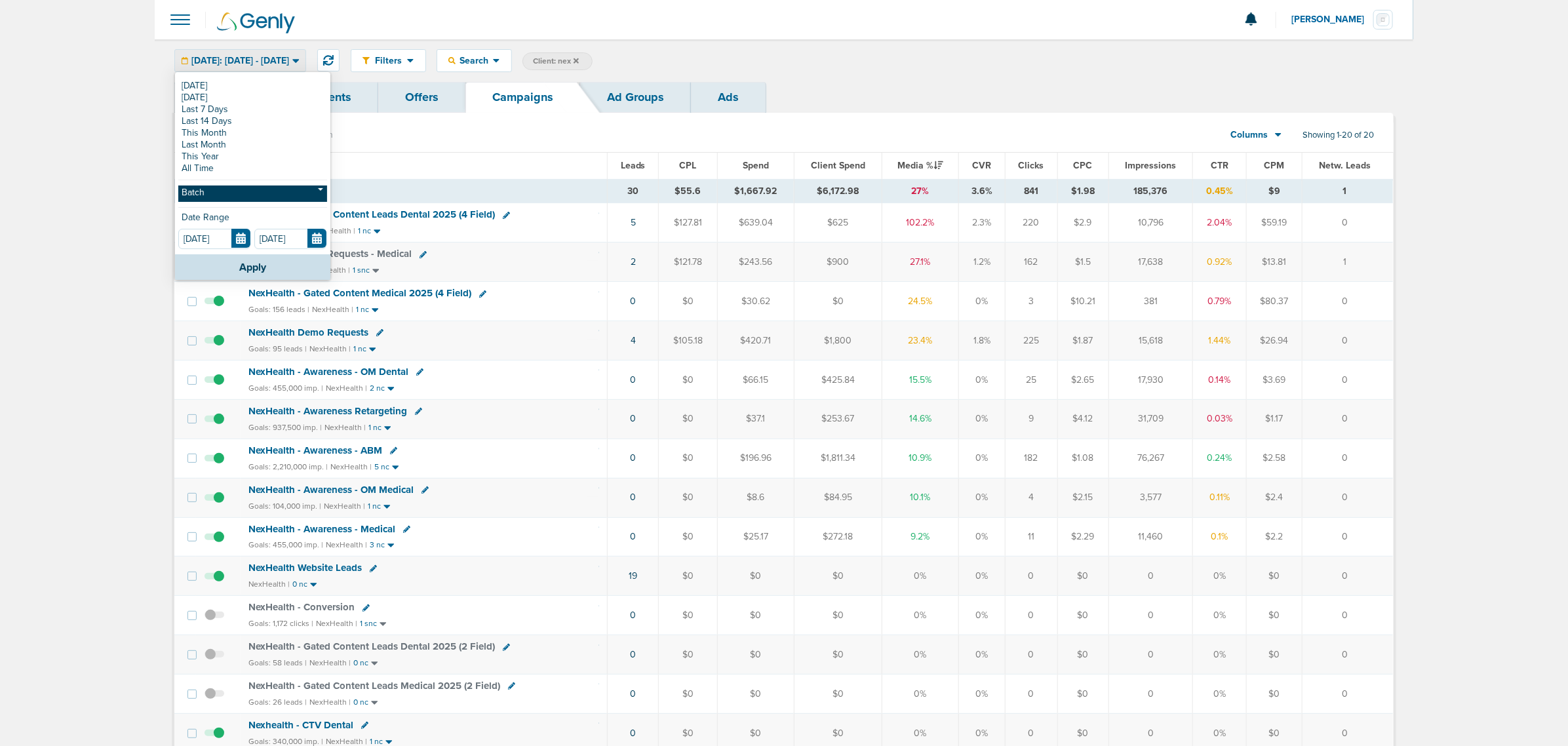
click at [212, 188] on link "Batch" at bounding box center [253, 194] width 149 height 16
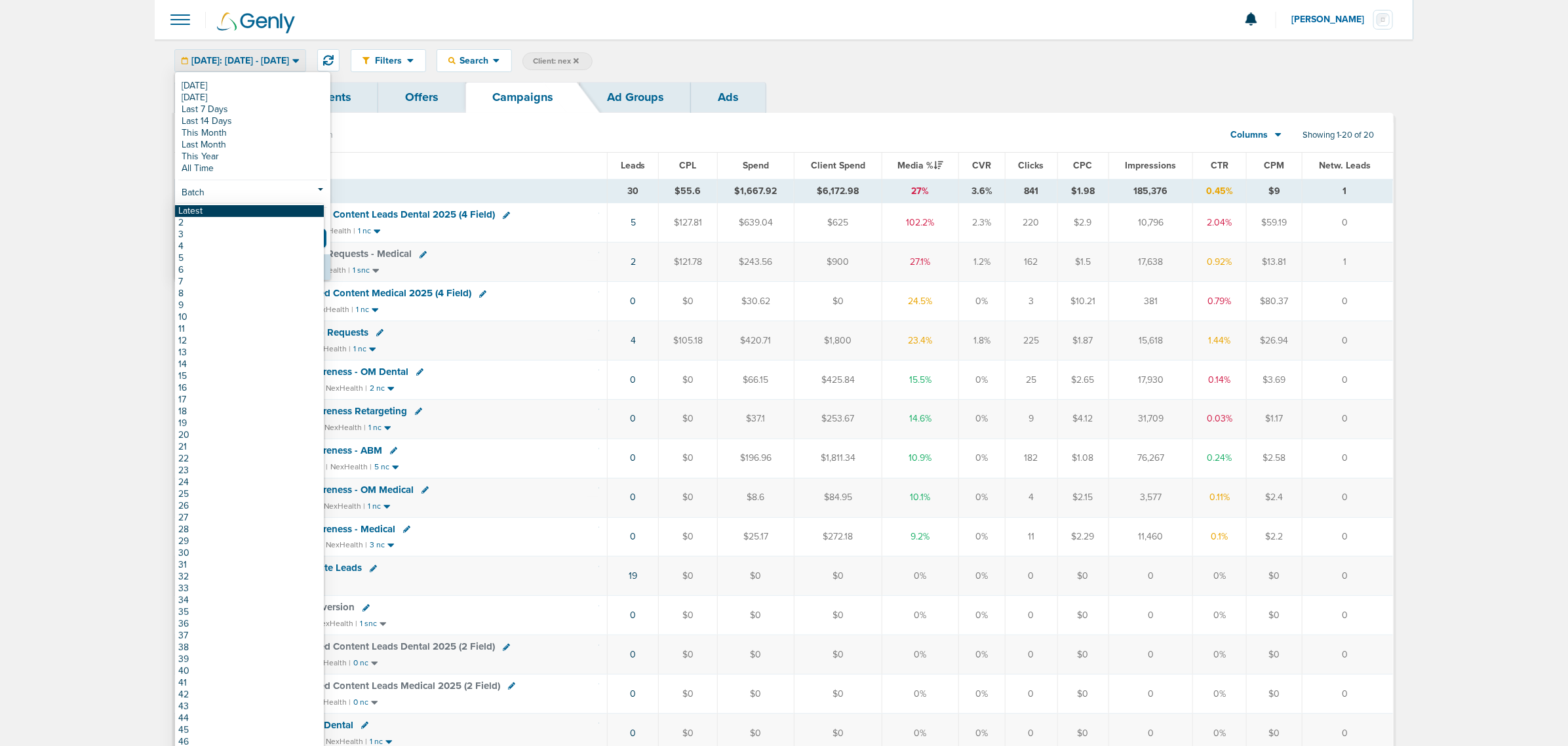
click at [201, 213] on link "Latest" at bounding box center [249, 211] width 149 height 12
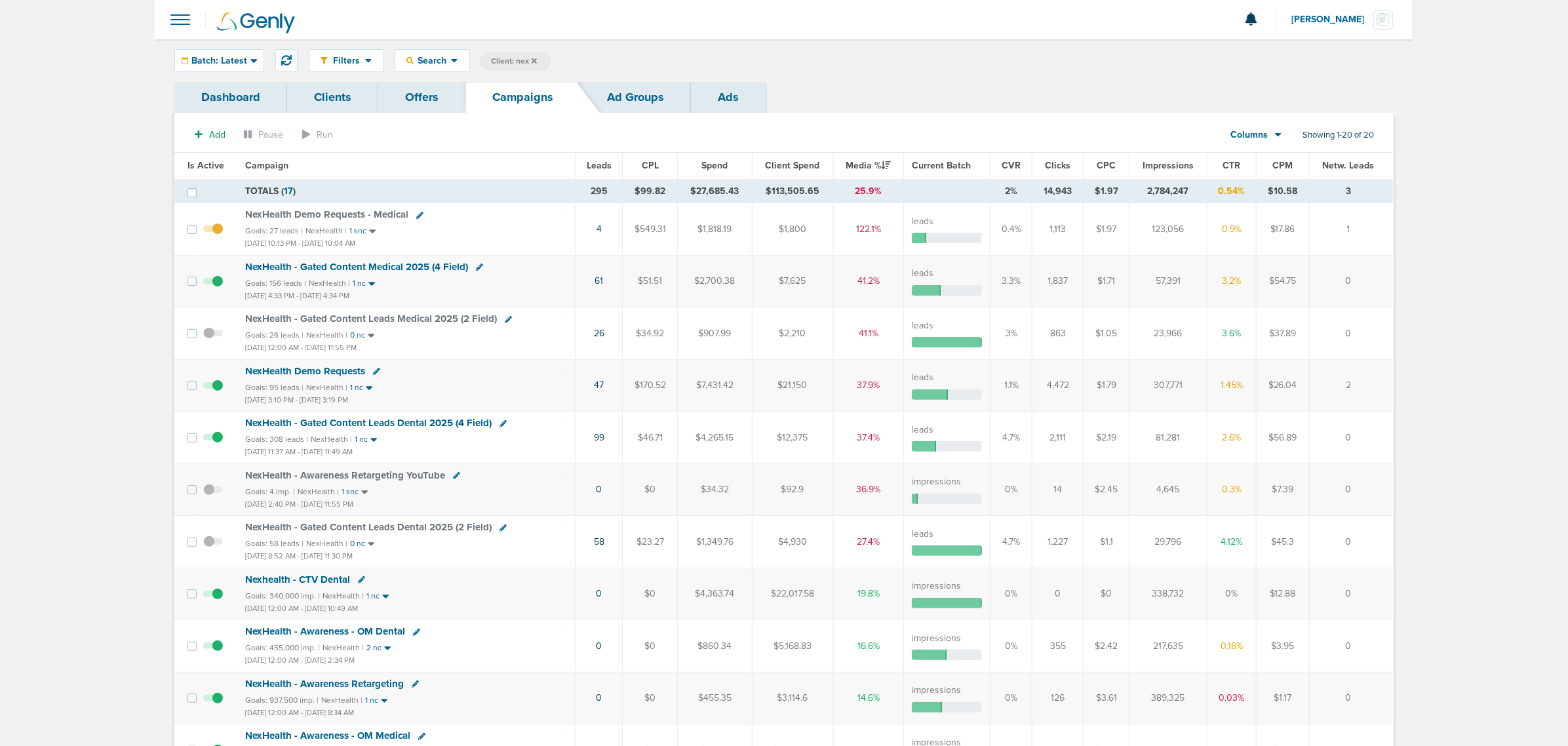
click at [1180, 162] on span "Impressions" at bounding box center [1168, 165] width 51 height 11
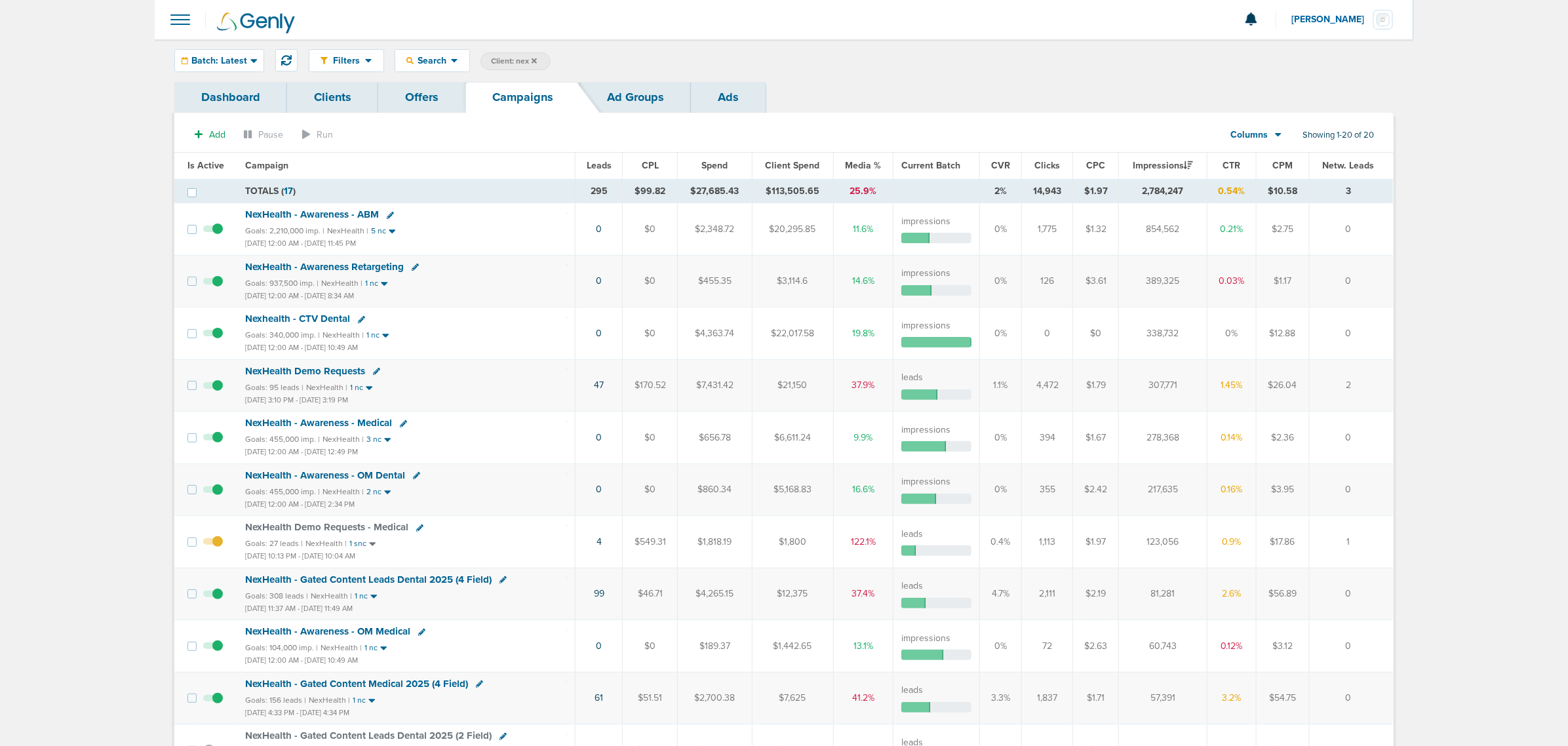
click at [505, 59] on span "Client: nex" at bounding box center [513, 61] width 46 height 11
drag, startPoint x: 616, startPoint y: 64, endPoint x: 578, endPoint y: 61, distance: 38.1
click at [578, 61] on span "Client Campaign Offers Landing Page Ad Group Network Campaign Ad Ad Status Netw…" at bounding box center [595, 61] width 229 height 18
type input "accept"
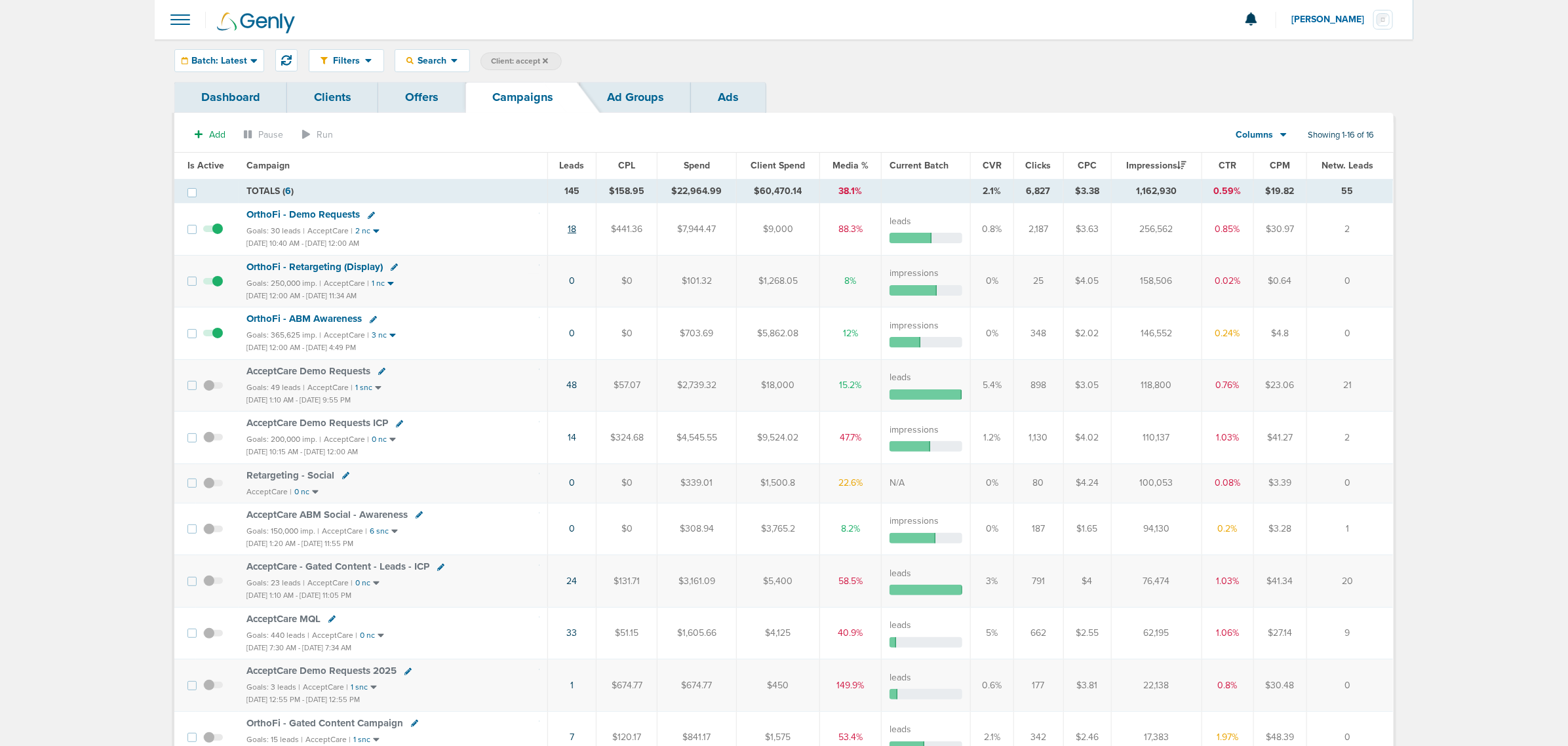
click at [575, 231] on link "18" at bounding box center [571, 229] width 8 height 11
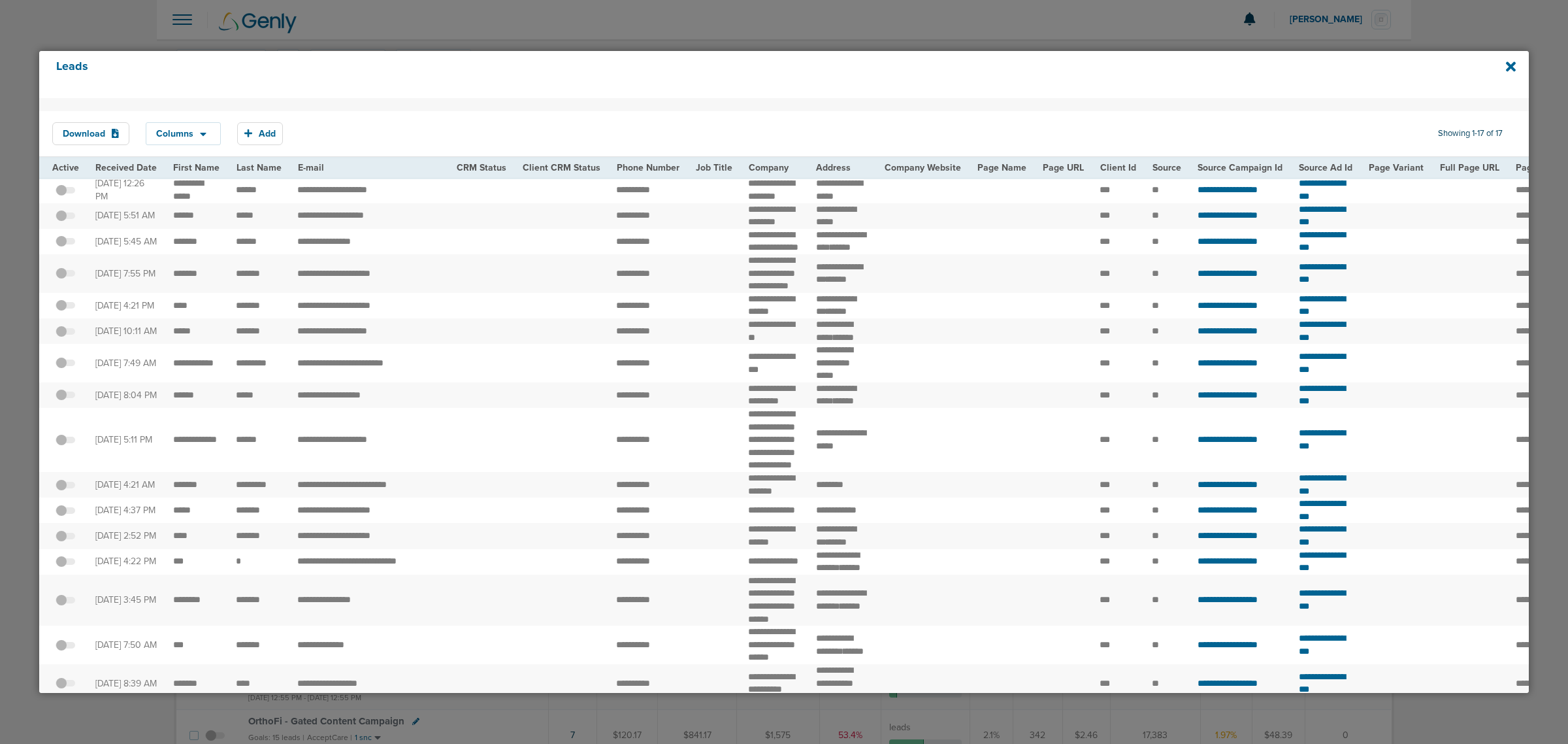
click at [1516, 65] on div "Leads" at bounding box center [784, 74] width 1490 height 47
click at [1504, 65] on div "Leads" at bounding box center [784, 74] width 1490 height 47
click at [1504, 69] on div "Leads" at bounding box center [784, 74] width 1490 height 47
click at [1509, 69] on icon at bounding box center [1511, 66] width 10 height 10
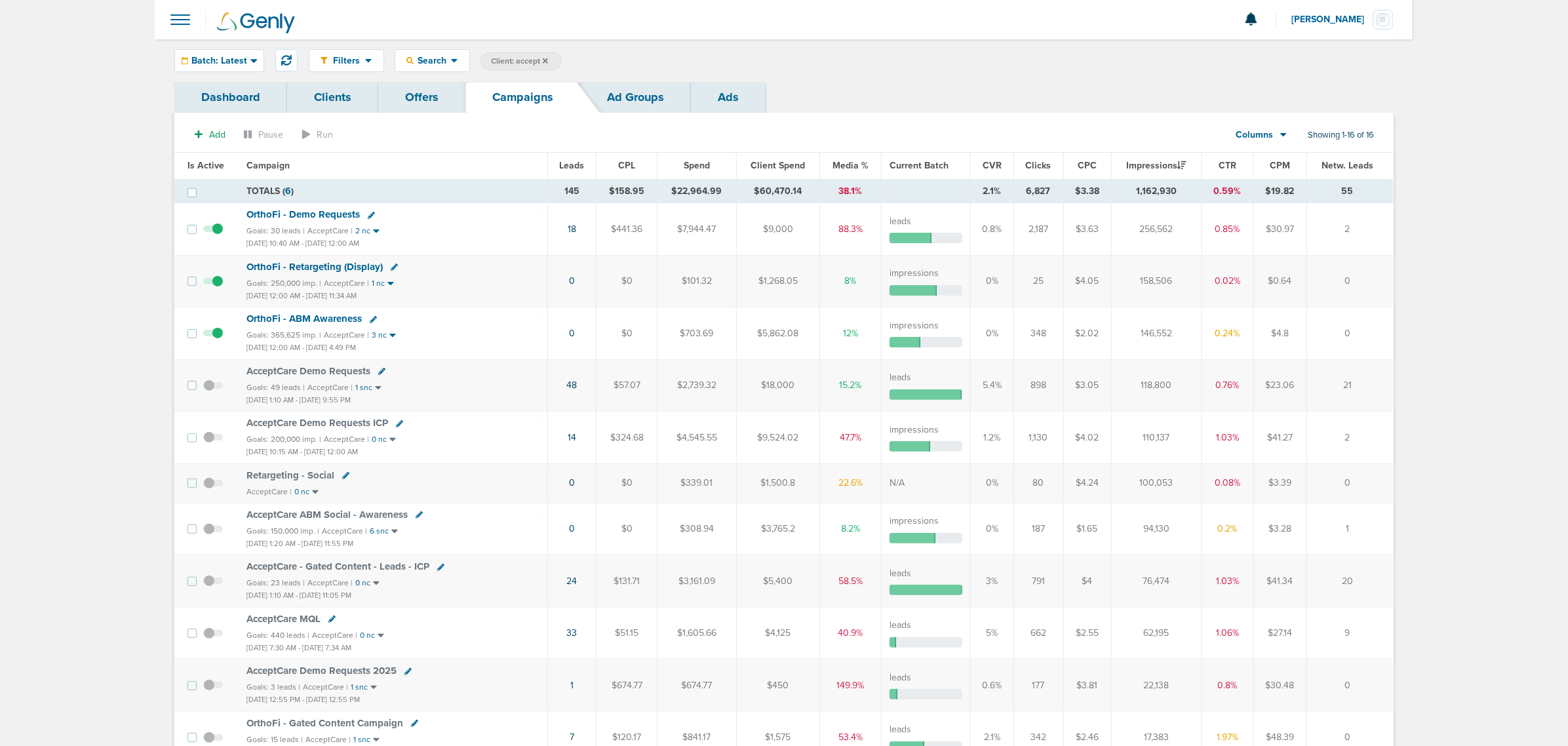
click at [296, 57] on div "Filters Active Only Settings Status Active Inactive Objectives MQL SQL Traffic …" at bounding box center [784, 61] width 1258 height 42
click at [286, 60] on icon at bounding box center [286, 60] width 10 height 10
click at [543, 60] on icon at bounding box center [545, 61] width 5 height 8
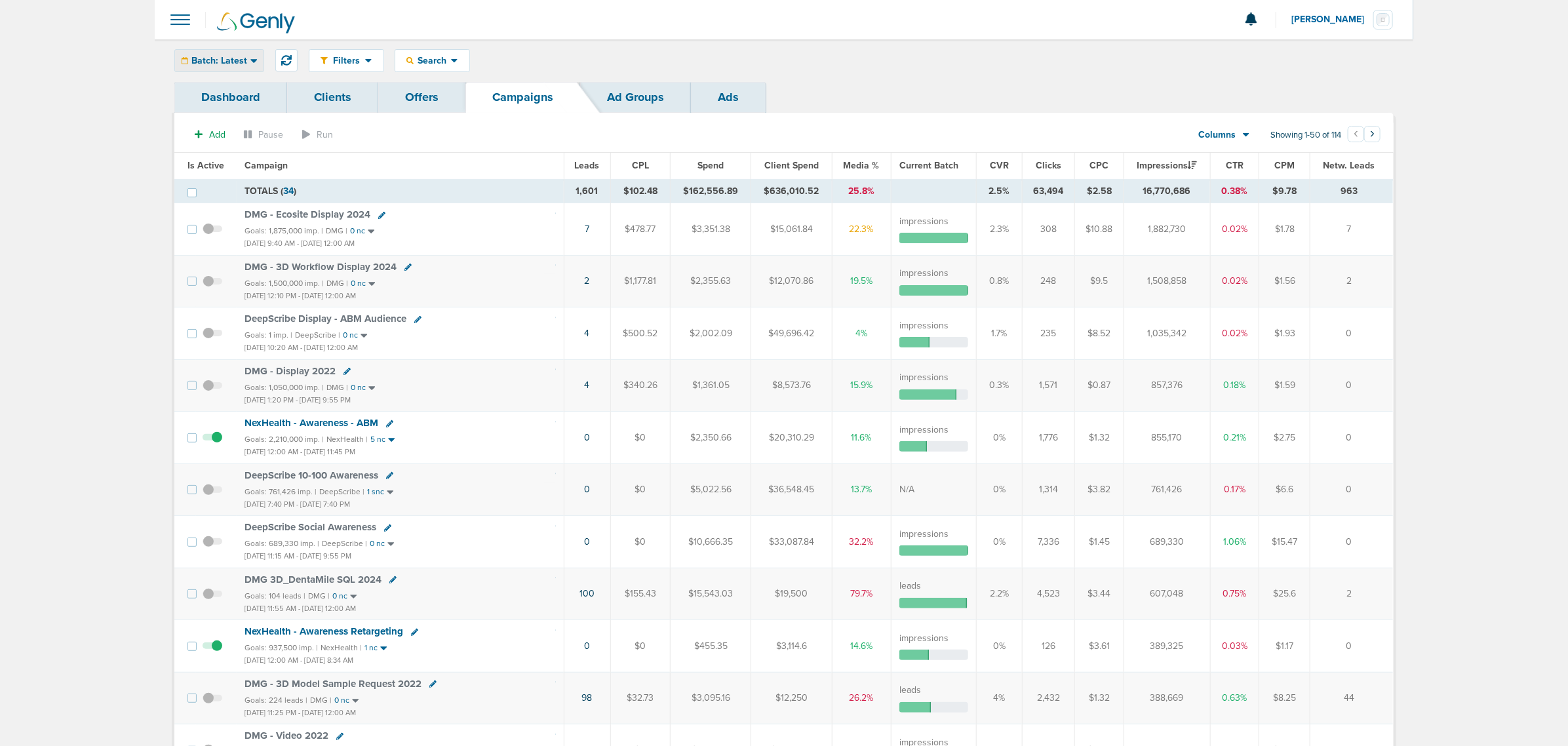
click at [242, 57] on span "Batch: Latest" at bounding box center [219, 61] width 56 height 9
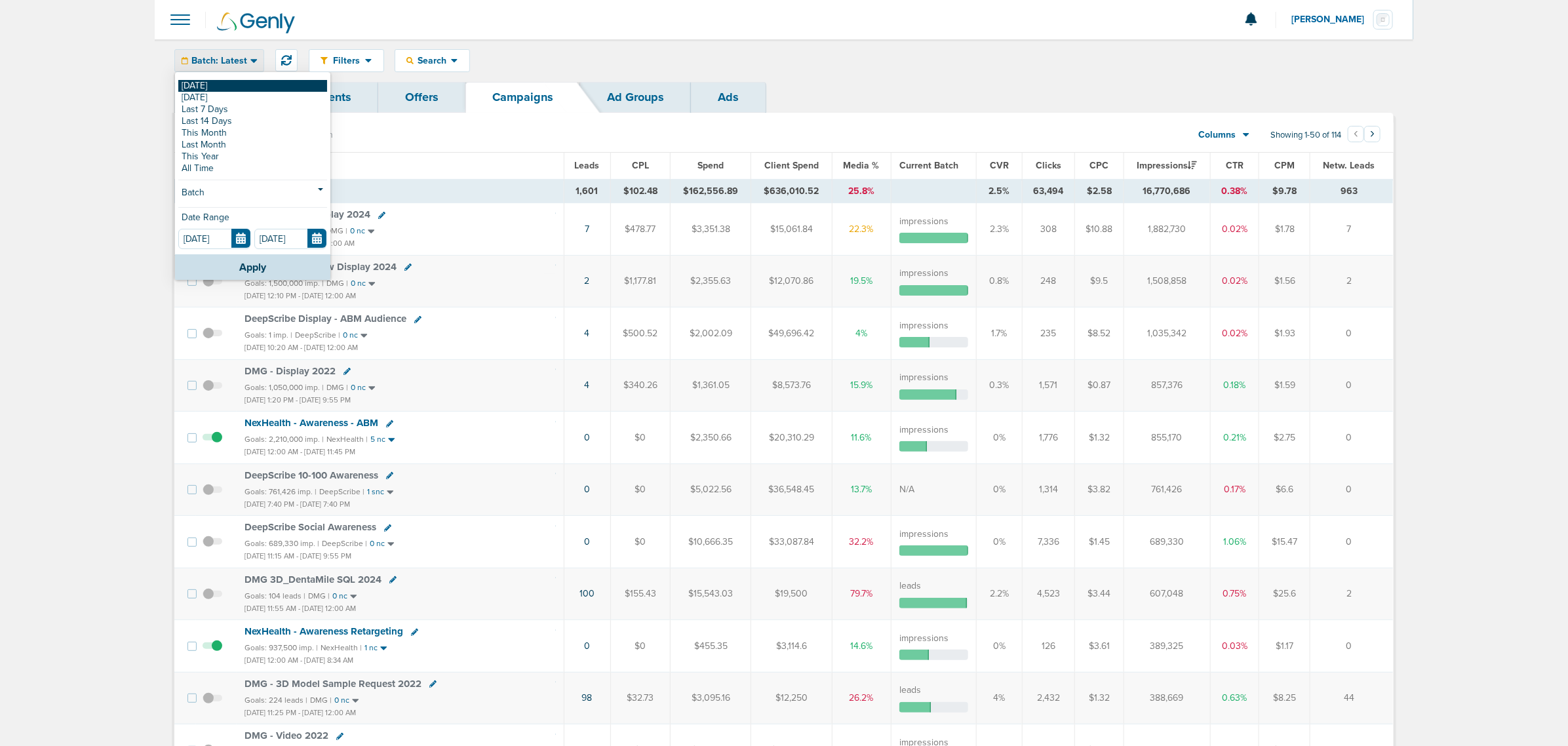
click at [223, 80] on link "[DATE]" at bounding box center [253, 85] width 149 height 12
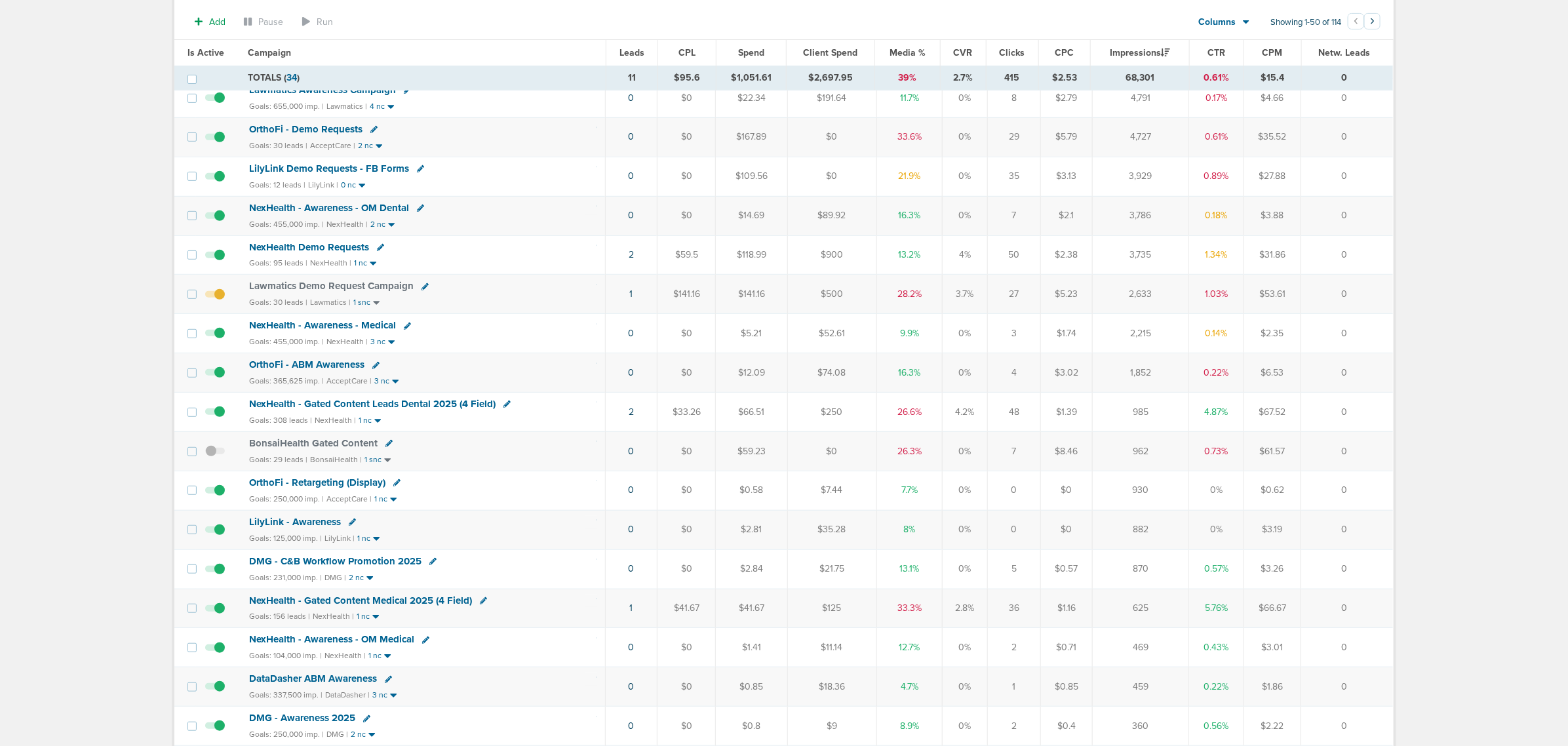
scroll to position [246, 0]
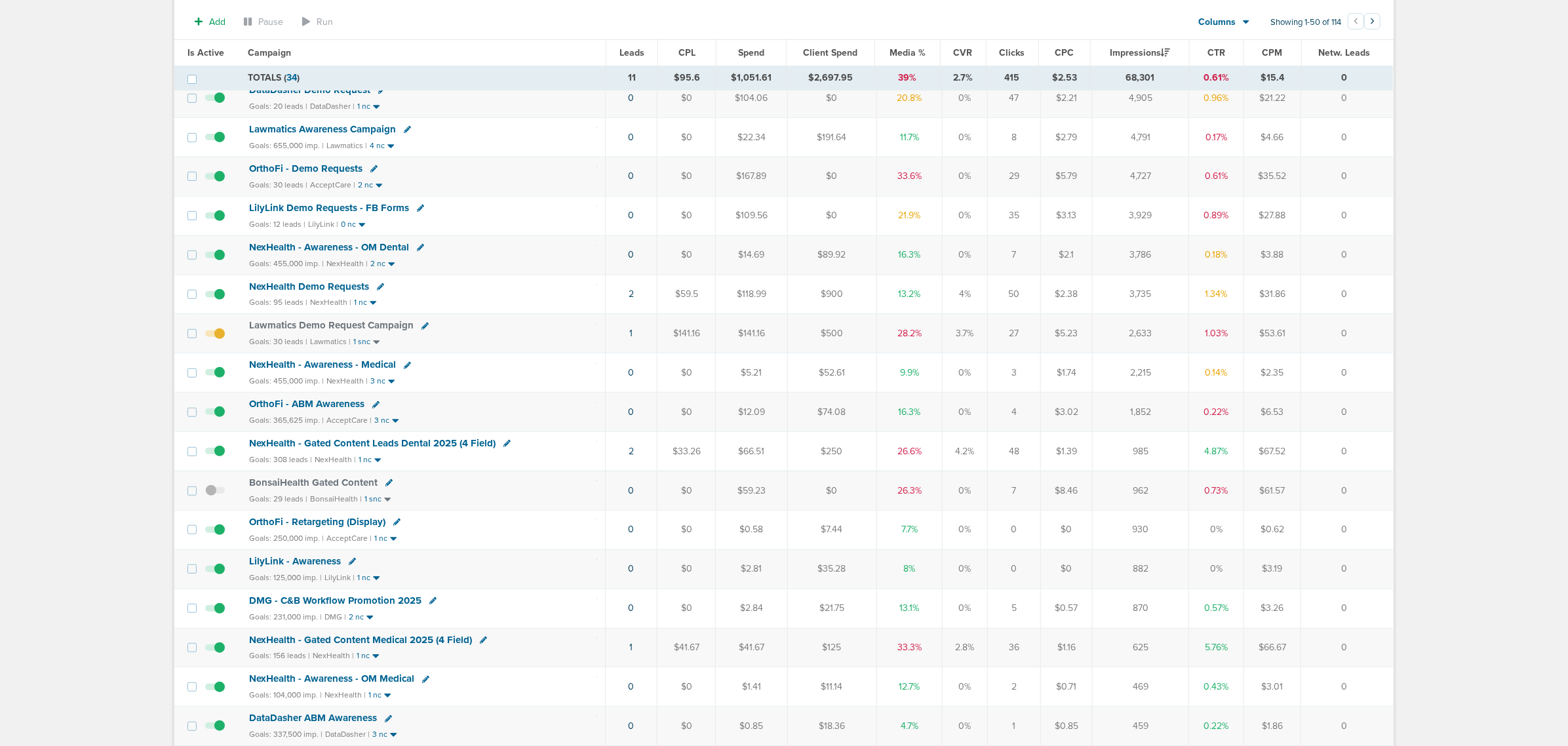
click at [505, 447] on icon at bounding box center [507, 443] width 8 height 8
select select
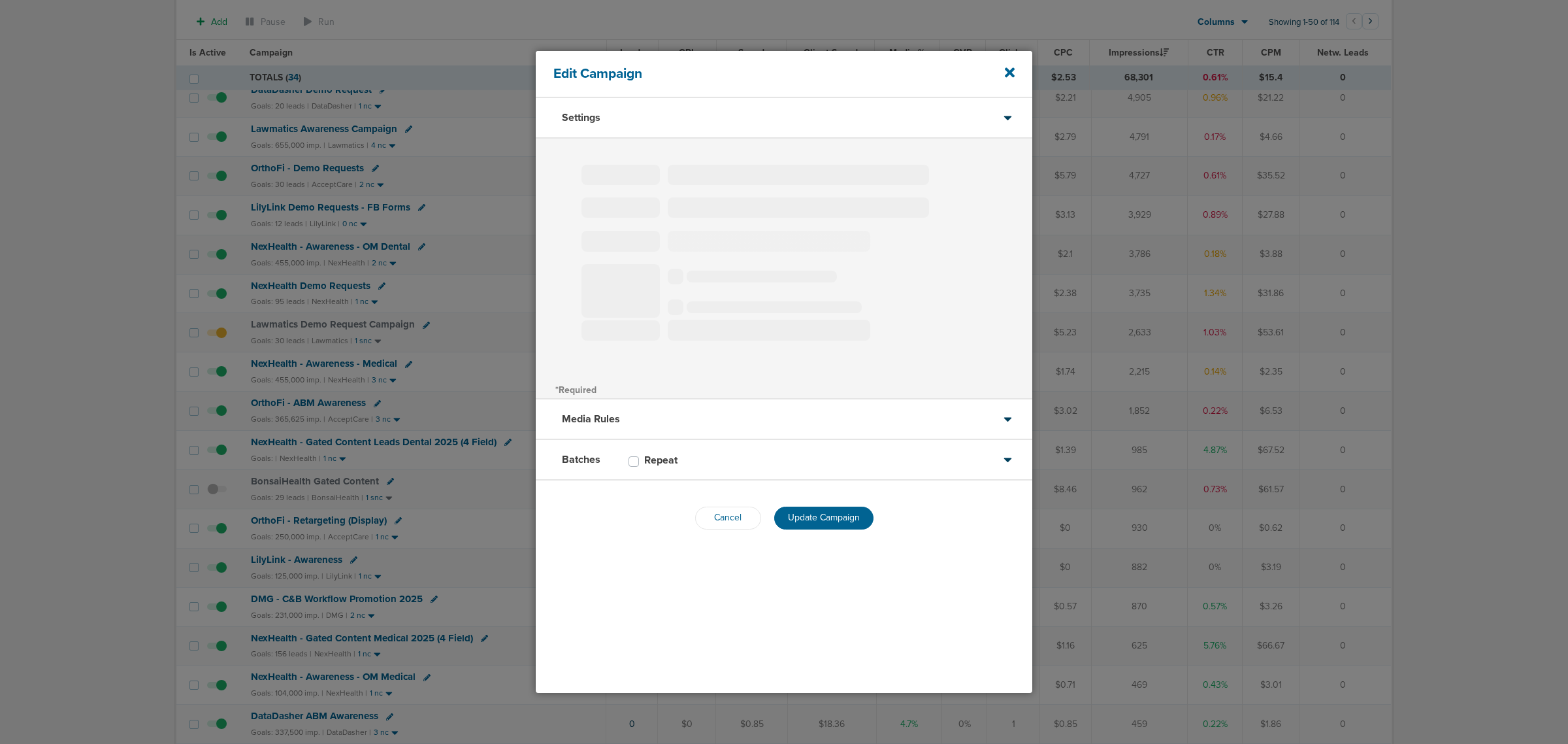
type input "NexHealth - Gated Content Leads Dental 2025 (4 Field)"
select select "Leads"
radio input "true"
select select "readWrite"
checkbox input "true"
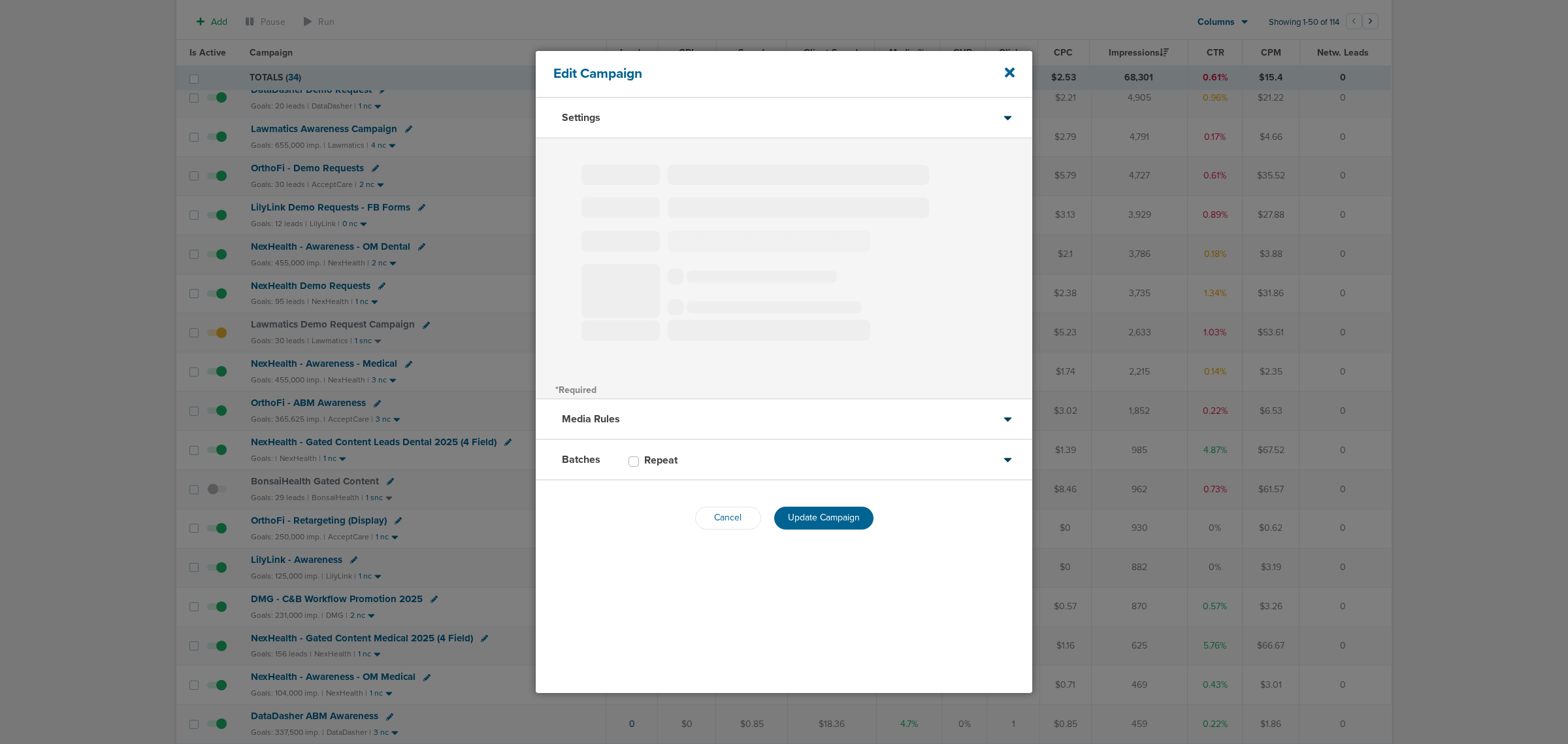
select select "1"
select select "2"
select select "3"
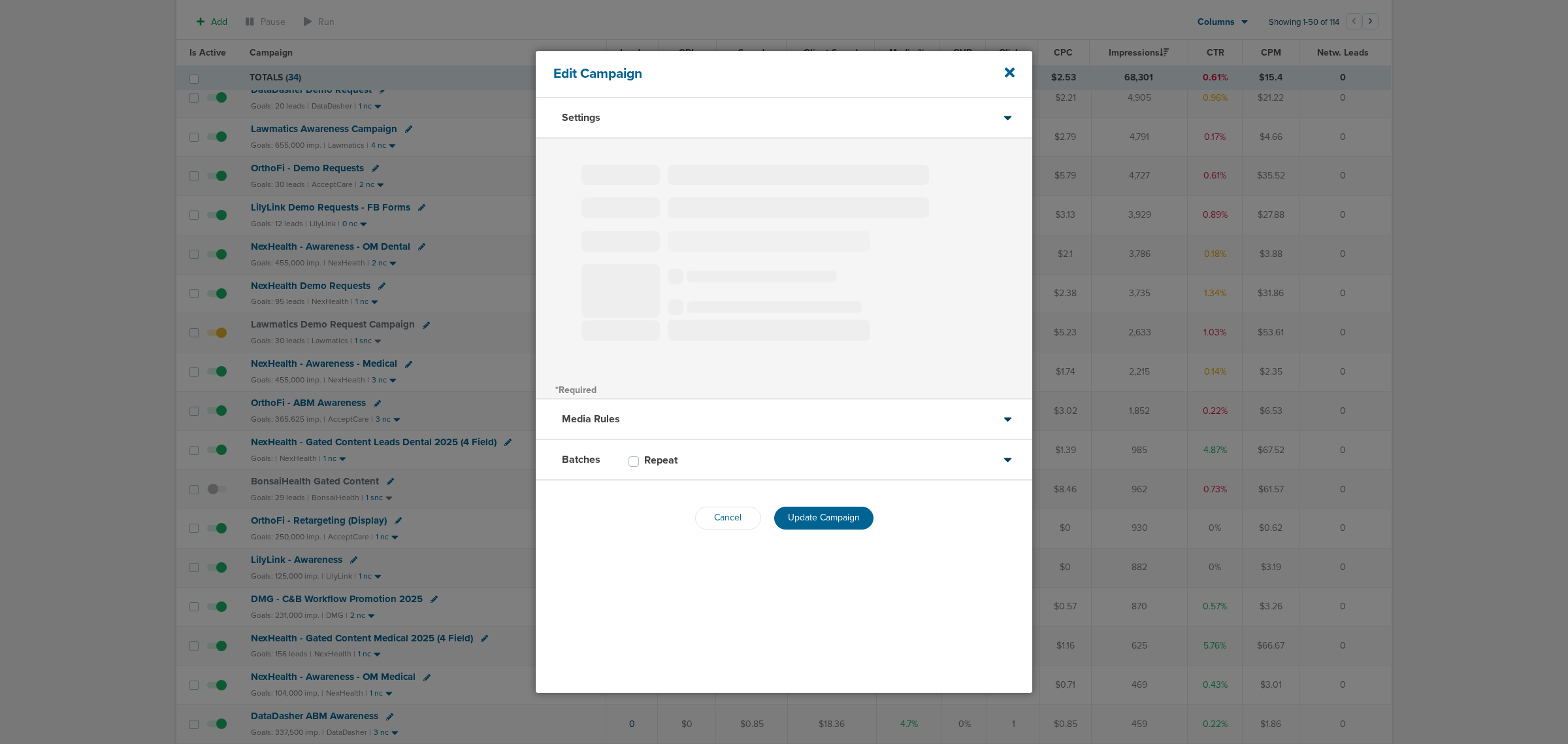
select select "4"
select select "6"
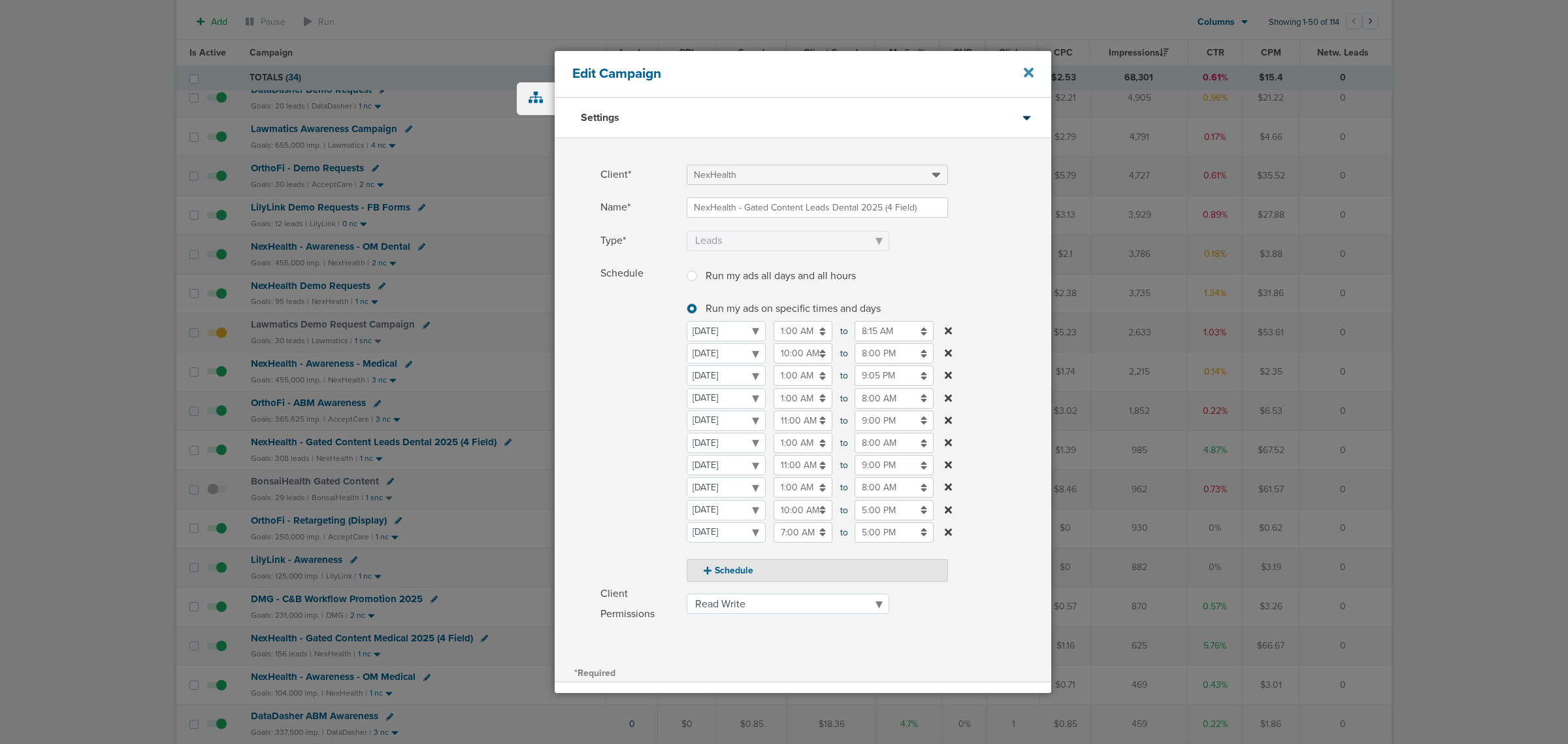
click at [1025, 75] on icon at bounding box center [1029, 73] width 10 height 10
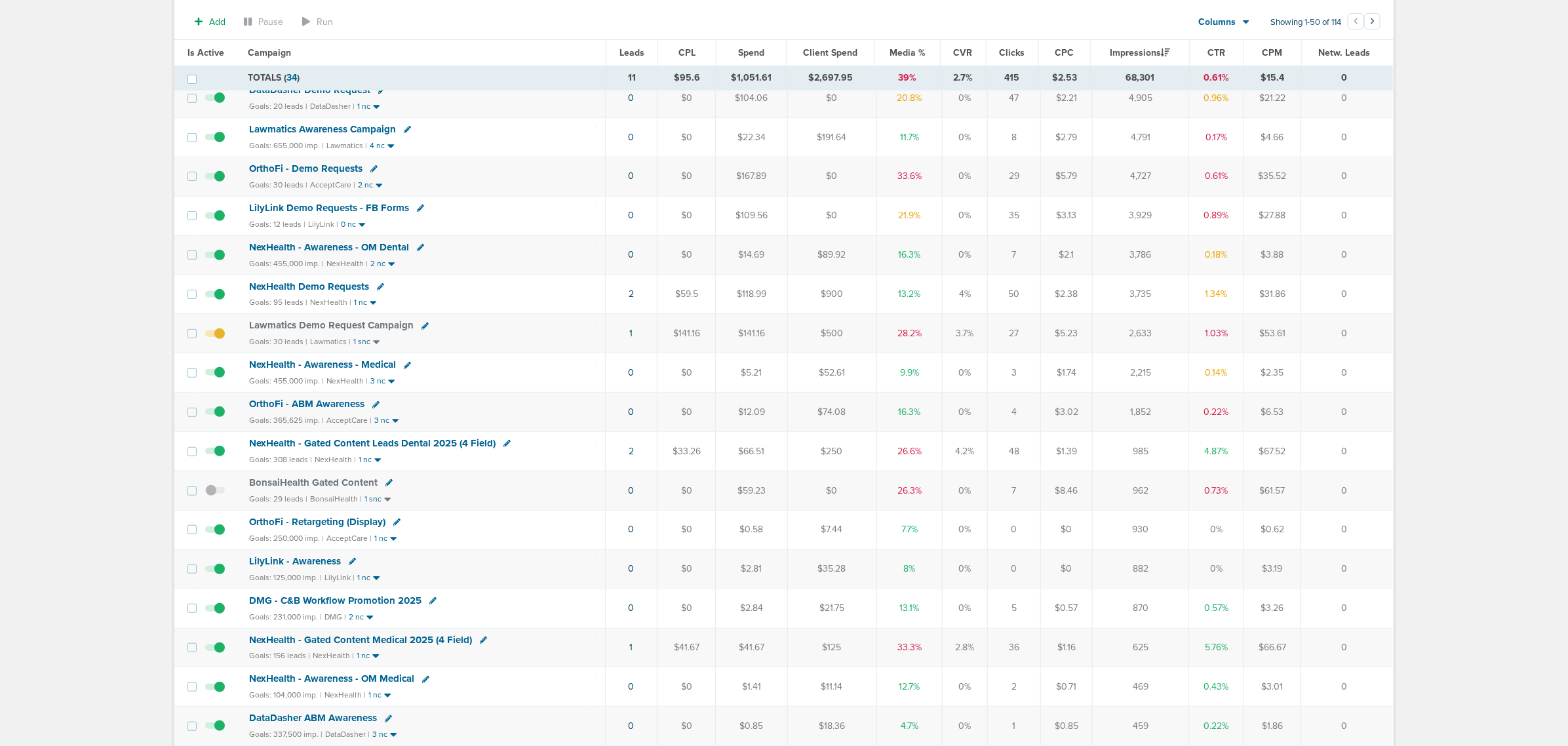
click at [429, 646] on span "NexHealth - Gated Content Medical 2025 (4 Field)" at bounding box center [360, 639] width 223 height 12
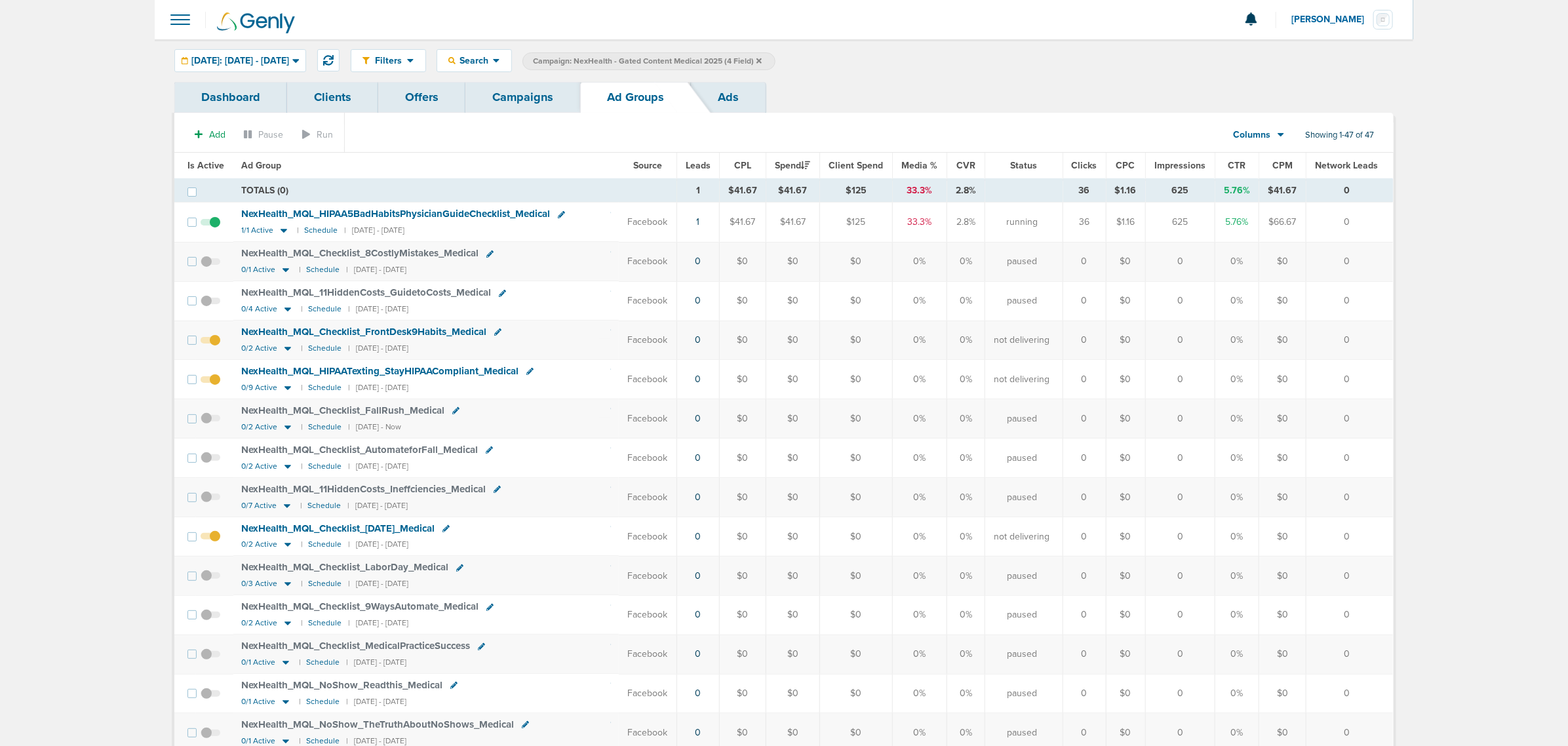
click at [528, 94] on link "Campaigns" at bounding box center [523, 97] width 115 height 31
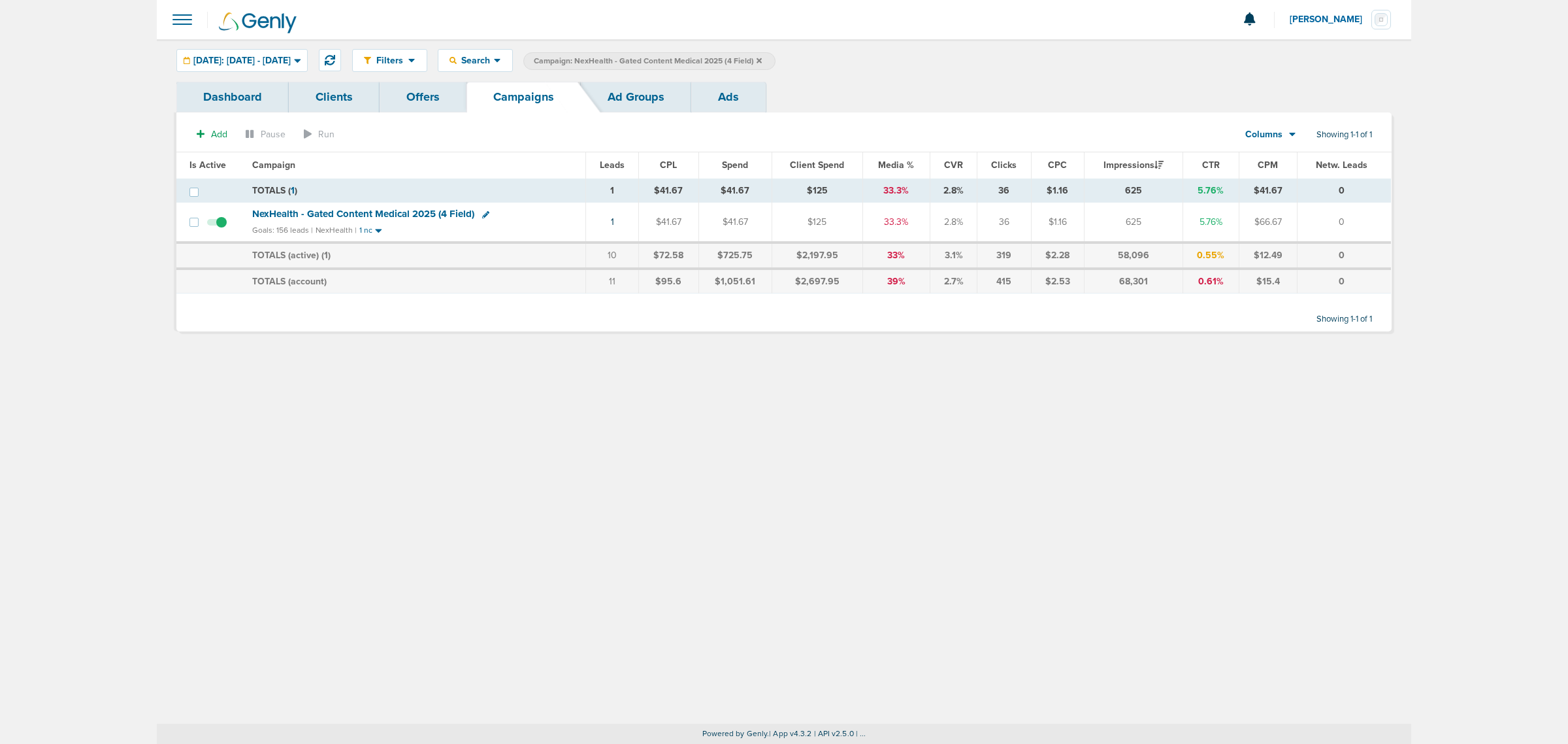
click at [762, 59] on icon at bounding box center [760, 60] width 5 height 5
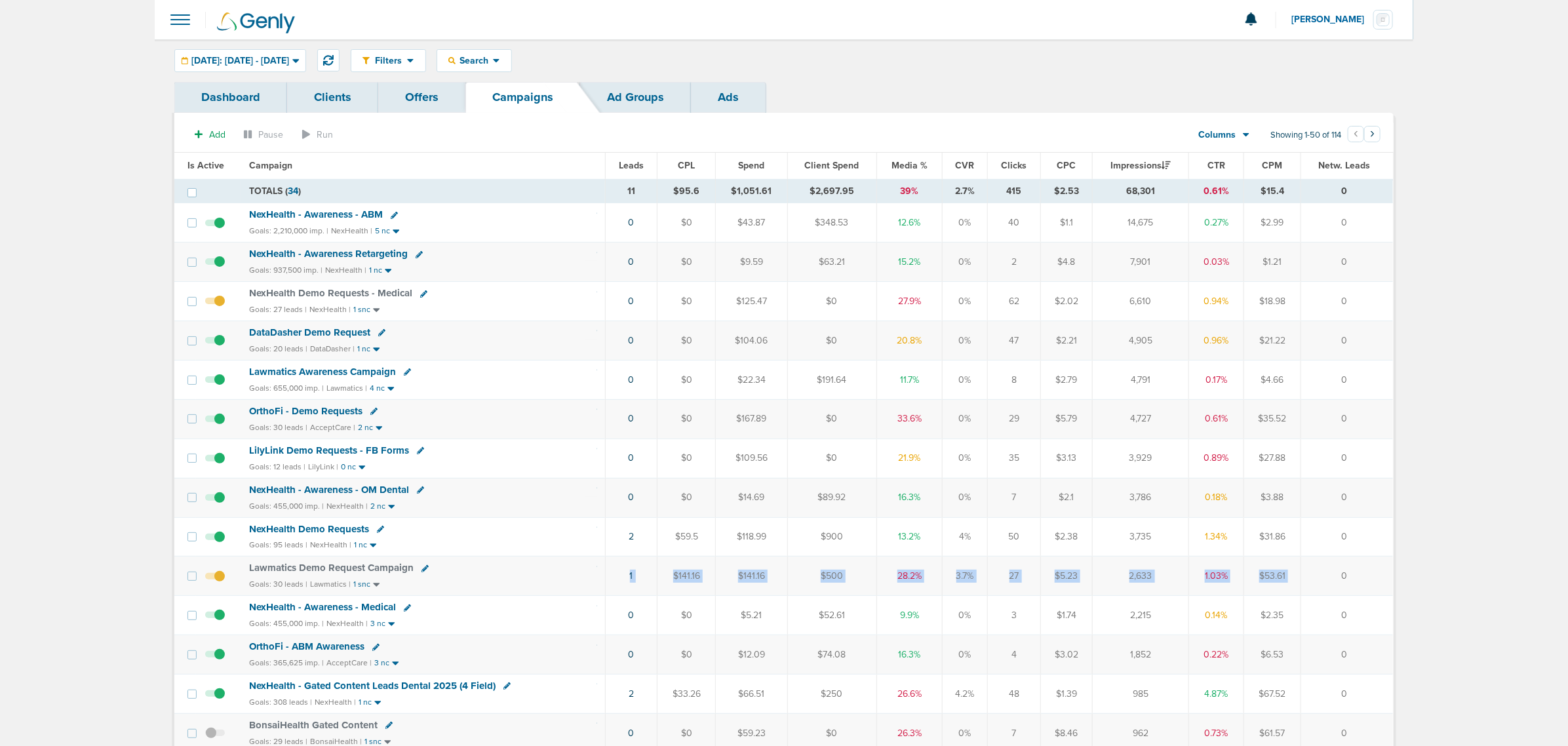
drag, startPoint x: 652, startPoint y: 575, endPoint x: 1341, endPoint y: 572, distance: 689.0
click at [1341, 572] on tr "Lawmatics Demo Request Campaign Goals: 30 leads | Lawmatics | 1 snc 1 $141.16 $…" at bounding box center [783, 576] width 1218 height 40
click at [1345, 575] on td "0" at bounding box center [1347, 576] width 91 height 40
drag, startPoint x: 1357, startPoint y: 584, endPoint x: 242, endPoint y: 573, distance: 1115.1
click at [244, 577] on tr "Lawmatics Demo Request Campaign Goals: 30 leads | Lawmatics | 1 snc 1 $141.16 $…" at bounding box center [783, 576] width 1218 height 40
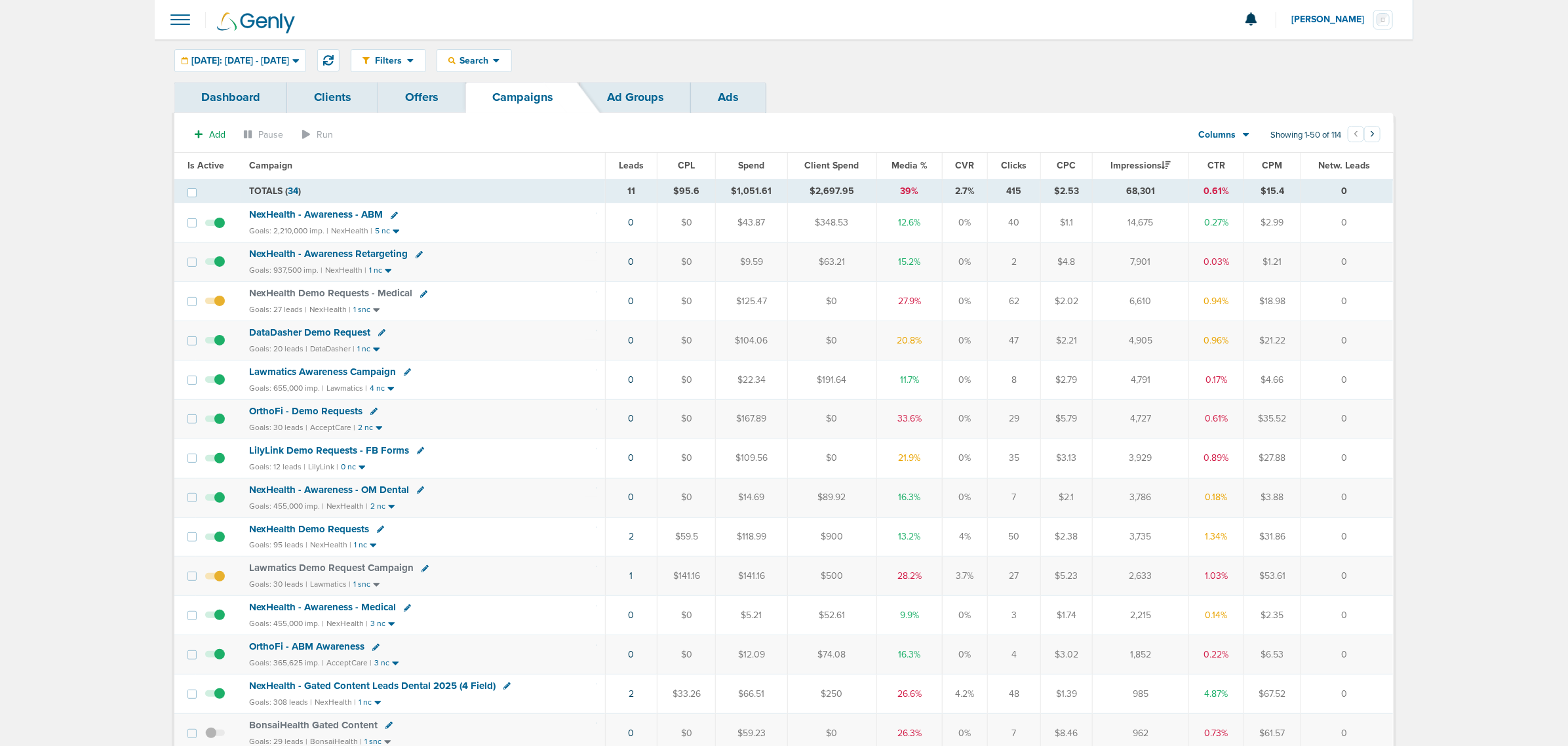
click at [241, 570] on td "Lawmatics Demo Request Campaign Goals: 30 leads | Lawmatics | 1 snc" at bounding box center [423, 576] width 364 height 40
drag, startPoint x: 233, startPoint y: 567, endPoint x: 1373, endPoint y: 590, distance: 1140.2
click at [1373, 590] on tr "Lawmatics Demo Request Campaign Goals: 30 leads | Lawmatics | 1 snc 1 $141.16 $…" at bounding box center [783, 576] width 1218 height 40
click at [1372, 590] on td "0" at bounding box center [1347, 576] width 91 height 40
